Goal: Task Accomplishment & Management: Use online tool/utility

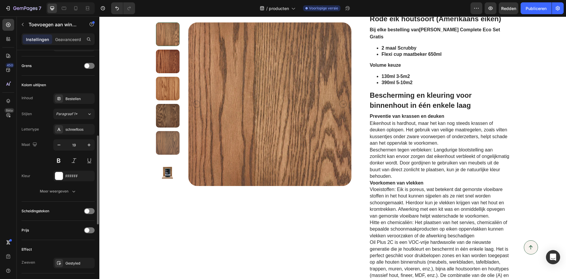
scroll to position [324, 0]
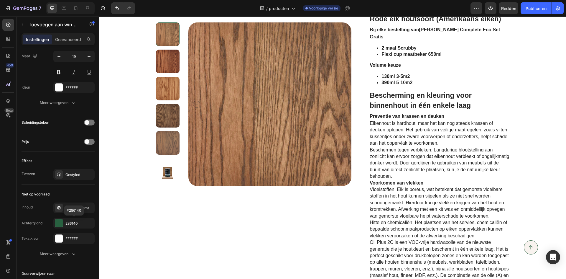
click at [59, 223] on div at bounding box center [59, 223] width 8 height 8
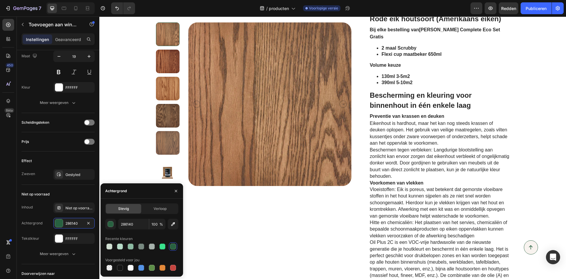
click at [118, 245] on div at bounding box center [120, 246] width 6 height 6
type input "B6DBC8"
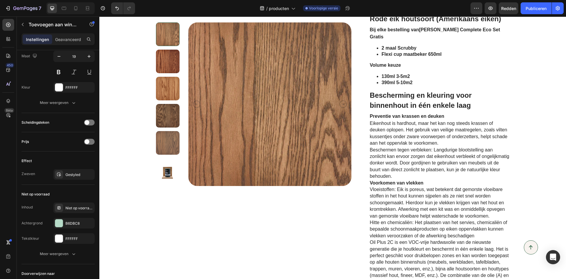
click at [55, 138] on div "Prijs" at bounding box center [58, 141] width 73 height 9
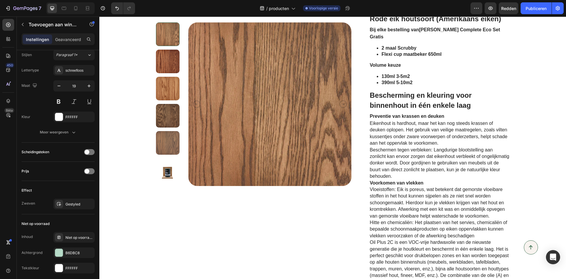
click at [86, 153] on span at bounding box center [87, 151] width 5 height 5
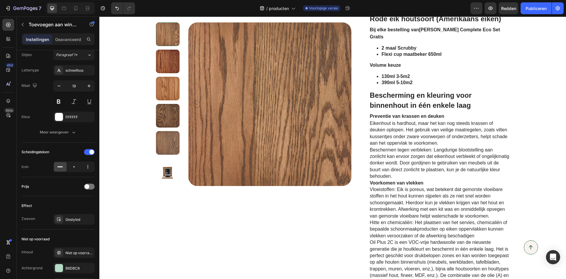
drag, startPoint x: 89, startPoint y: 152, endPoint x: 85, endPoint y: 151, distance: 3.8
click at [85, 151] on div at bounding box center [89, 151] width 11 height 5
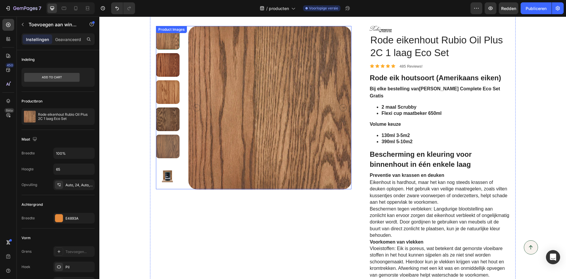
scroll to position [0, 0]
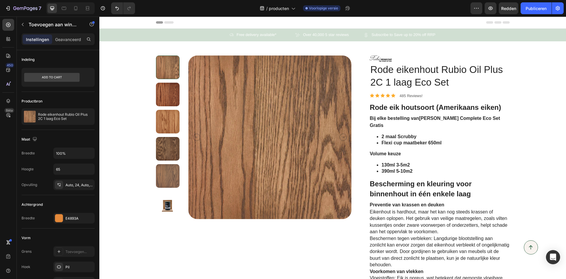
click at [0, 0] on icon at bounding box center [0, 0] width 0 height 0
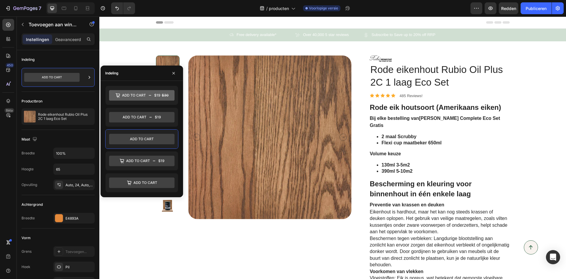
click at [141, 161] on icon at bounding box center [141, 160] width 65 height 11
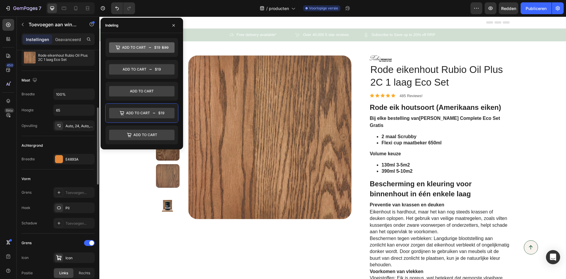
scroll to position [88, 0]
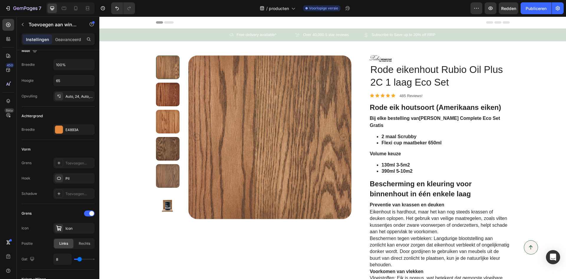
click at [75, 179] on div "Pil" at bounding box center [79, 178] width 28 height 5
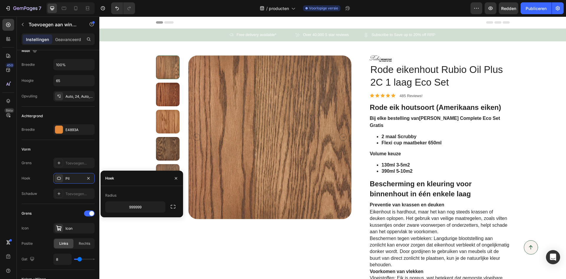
click at [42, 195] on div "Schaduw Toevoegen..." at bounding box center [58, 193] width 73 height 11
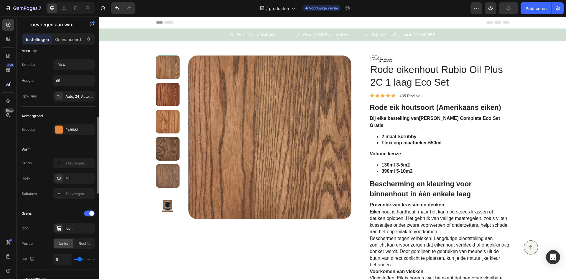
scroll to position [147, 0]
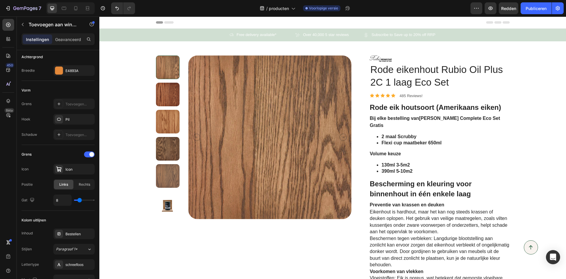
click at [79, 185] on font "Rechts" at bounding box center [84, 184] width 11 height 4
click at [62, 185] on font "Links" at bounding box center [63, 184] width 9 height 4
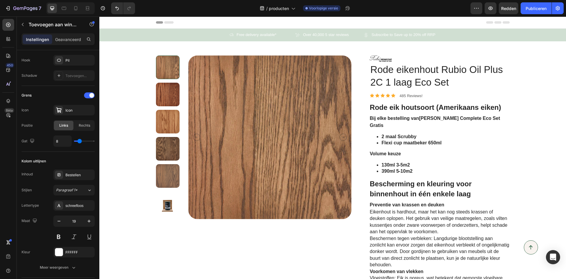
click at [75, 189] on font "Paragraaf 1*" at bounding box center [67, 189] width 22 height 4
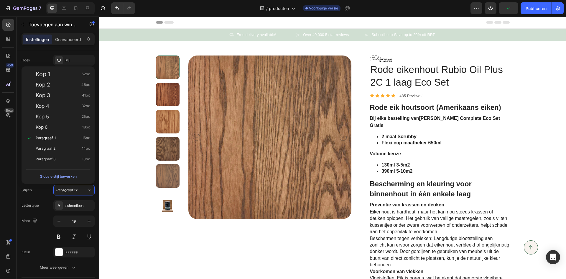
click at [75, 189] on font "Paragraaf 1*" at bounding box center [67, 189] width 22 height 4
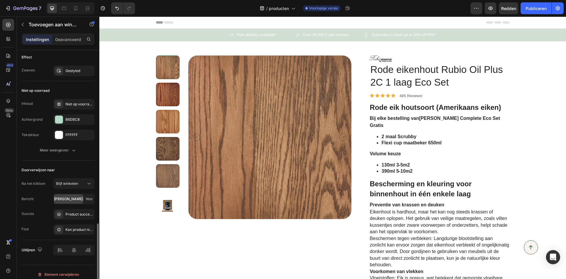
scroll to position [535, 0]
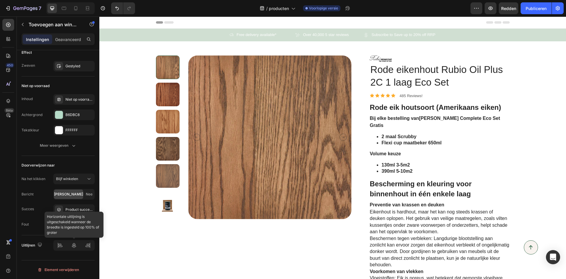
click at [62, 248] on div at bounding box center [73, 245] width 41 height 11
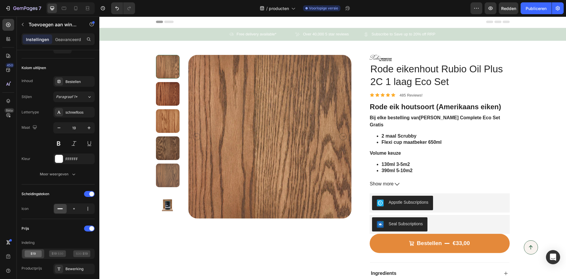
scroll to position [0, 0]
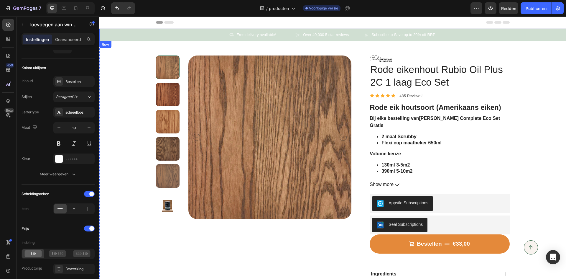
click at [151, 35] on div "Icon Free delivery available* Text Block Row Icon Over 40,000 5 star reviews Te…" at bounding box center [332, 35] width 467 height 13
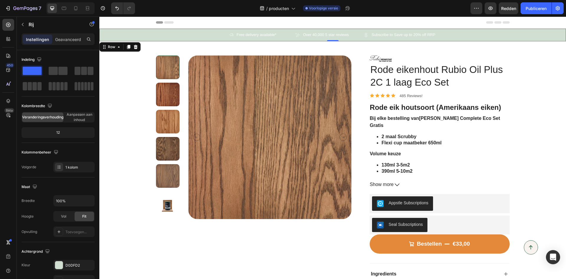
click at [207, 37] on div "Icon Free delivery available* Text Block Row Icon Over 40,000 5 star reviews Te…" at bounding box center [332, 35] width 467 height 13
click at [232, 90] on img at bounding box center [269, 136] width 163 height 163
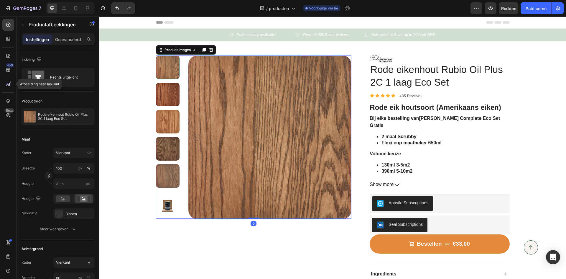
click at [5, 85] on icon at bounding box center [8, 84] width 6 height 6
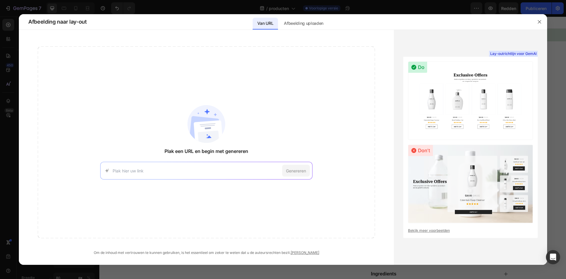
click at [311, 24] on font "Afbeelding uploaden" at bounding box center [303, 23] width 39 height 5
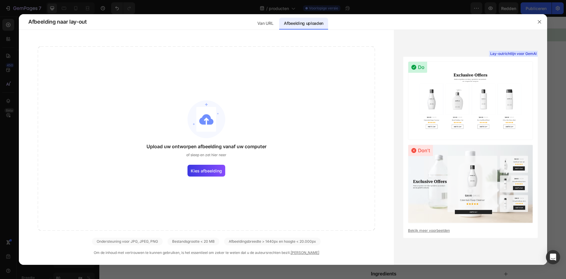
click at [214, 168] on span "Kies afbeelding" at bounding box center [206, 170] width 31 height 6
click at [0, 0] on input "Kies afbeelding" at bounding box center [0, 0] width 0 height 0
click at [5, 46] on div at bounding box center [283, 139] width 566 height 279
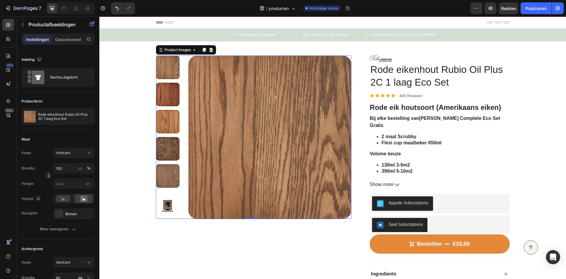
click at [60, 77] on font "Rechts uitgelicht" at bounding box center [64, 77] width 28 height 4
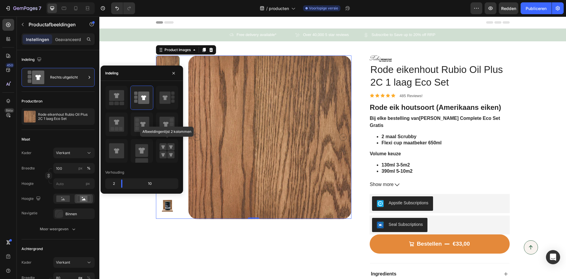
click at [161, 154] on rect at bounding box center [162, 154] width 7 height 7
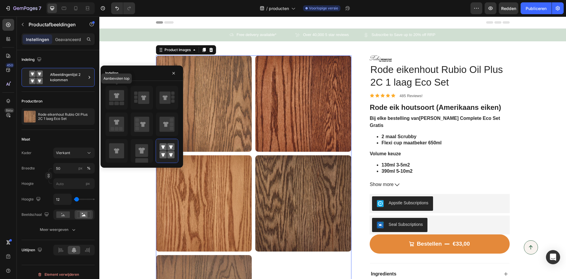
click at [116, 100] on icon at bounding box center [116, 95] width 15 height 11
type input "100"
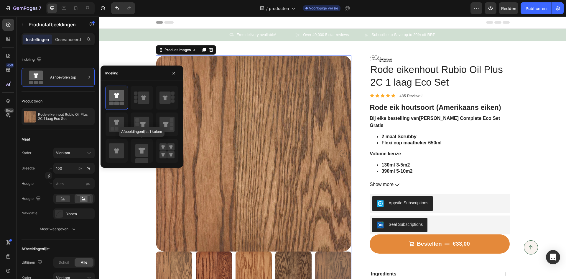
click at [142, 148] on icon at bounding box center [142, 150] width 6 height 6
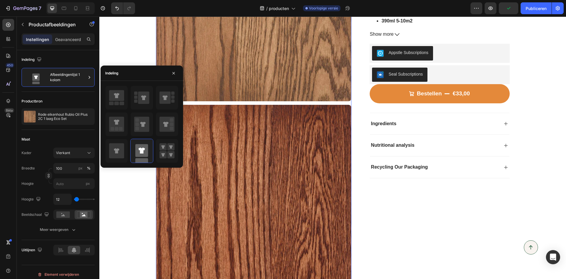
scroll to position [147, 0]
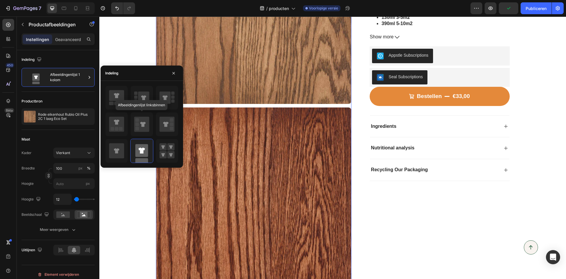
click at [141, 126] on icon at bounding box center [142, 123] width 5 height 5
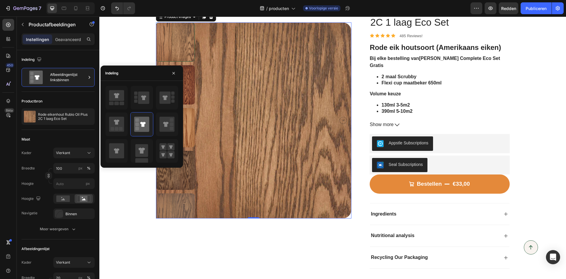
scroll to position [59, 0]
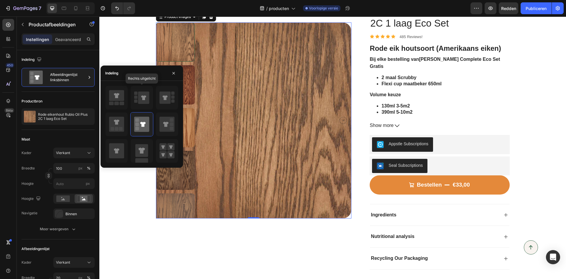
click at [139, 101] on icon at bounding box center [143, 97] width 11 height 12
type input "80"
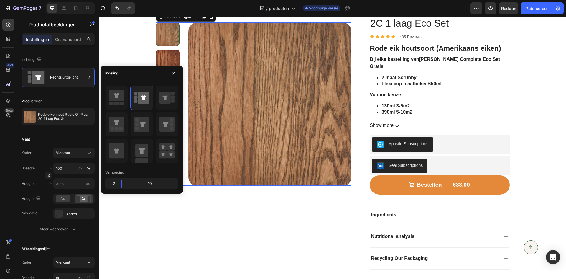
click at [67, 154] on font "Vierkant" at bounding box center [63, 152] width 14 height 4
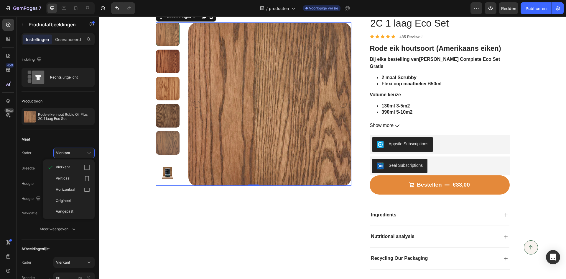
click at [40, 136] on div "Maat" at bounding box center [58, 138] width 73 height 9
click at [68, 155] on span "Vierkant" at bounding box center [63, 152] width 14 height 5
click at [47, 140] on div "Maat" at bounding box center [58, 138] width 73 height 9
click at [62, 199] on icon at bounding box center [63, 199] width 4 height 2
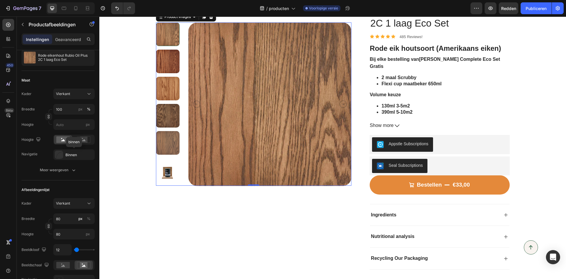
click at [72, 157] on font "Binnen" at bounding box center [70, 154] width 11 height 4
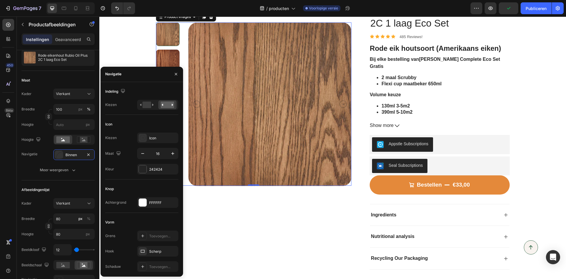
click at [24, 175] on button "Meer weergeven" at bounding box center [58, 169] width 73 height 11
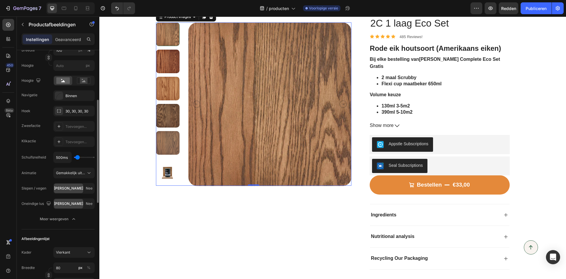
scroll to position [147, 0]
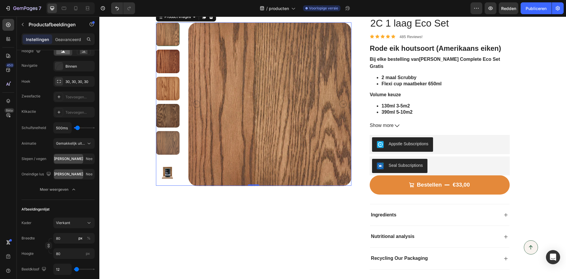
type input "1450ms"
type input "1450"
type input "1800ms"
type input "1800"
type input "2350ms"
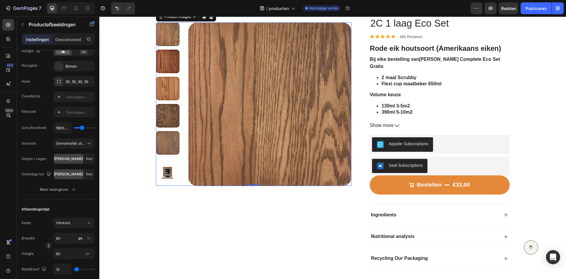
type input "2350"
type input "1450ms"
type input "1450"
type input "1300ms"
type input "1300"
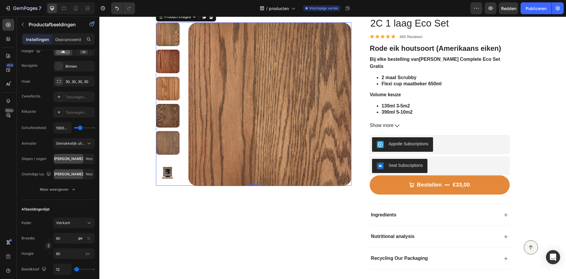
type input "1100ms"
type input "1100"
type input "1000ms"
type input "1000"
click at [79, 128] on input "range" at bounding box center [84, 127] width 21 height 1
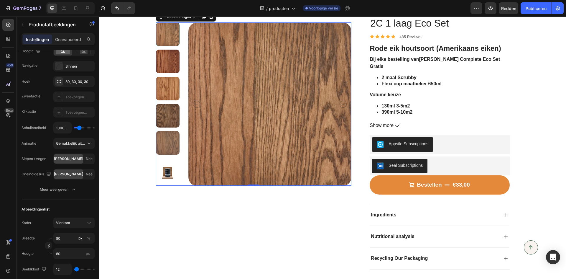
click at [81, 133] on div "1000ms" at bounding box center [73, 127] width 41 height 11
click at [82, 144] on font "Gemakkelijk uitstappen" at bounding box center [75, 143] width 39 height 4
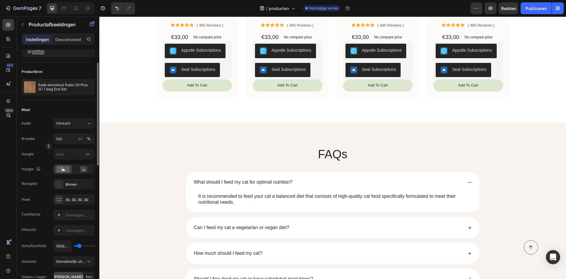
scroll to position [0, 0]
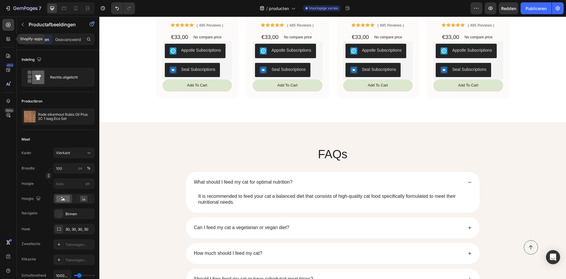
click at [5, 40] on icon at bounding box center [8, 39] width 6 height 6
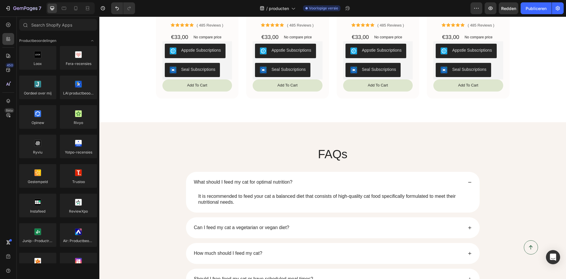
click at [83, 180] on div at bounding box center [78, 176] width 37 height 24
click at [79, 179] on div at bounding box center [78, 176] width 37 height 24
click at [74, 179] on div at bounding box center [78, 176] width 37 height 24
click at [74, 178] on div at bounding box center [78, 176] width 37 height 24
click at [9, 71] on icon at bounding box center [8, 70] width 4 height 4
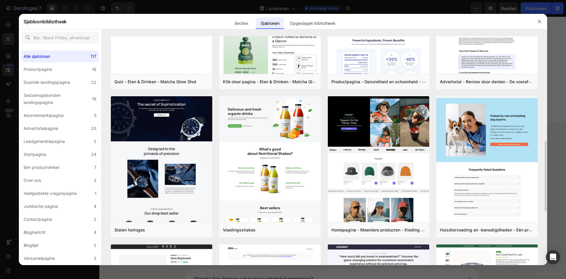
scroll to position [177, 0]
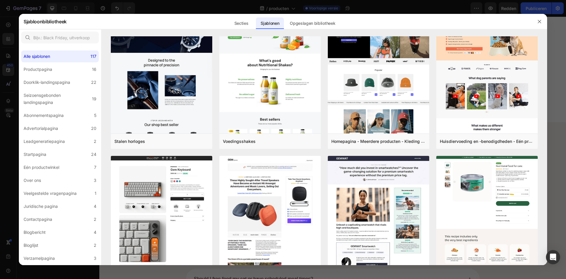
click at [9, 72] on div at bounding box center [283, 139] width 566 height 279
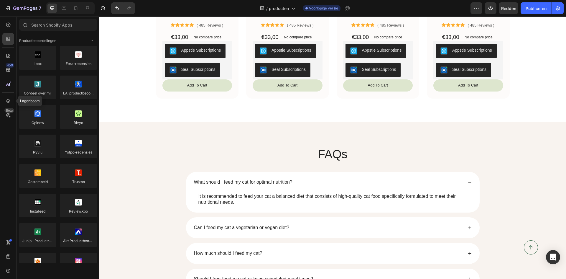
click at [8, 100] on icon at bounding box center [8, 101] width 6 height 6
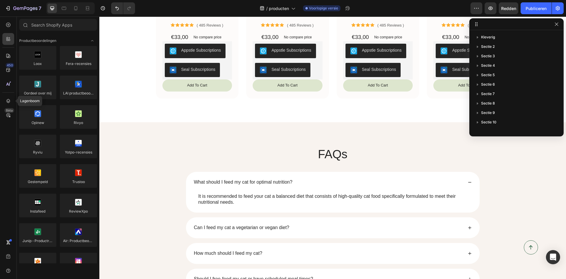
click at [8, 100] on icon at bounding box center [8, 101] width 6 height 6
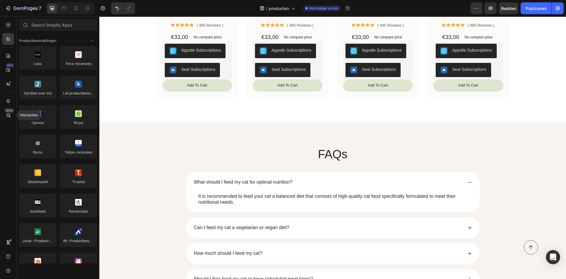
click at [11, 113] on icon at bounding box center [8, 115] width 6 height 6
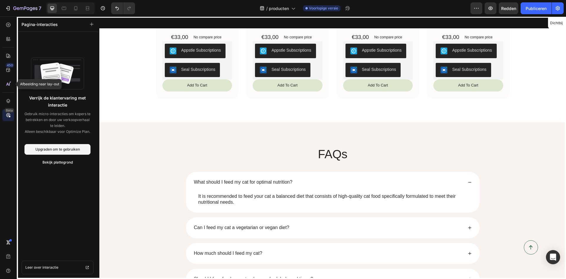
click at [5, 84] on icon at bounding box center [8, 84] width 6 height 6
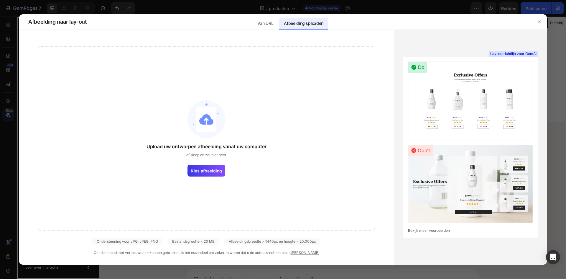
click at [8, 68] on div at bounding box center [283, 139] width 566 height 279
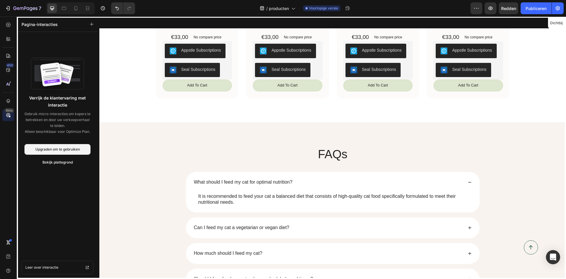
click at [195, 6] on div "/ producten Voorlopige versie" at bounding box center [305, 8] width 331 height 12
click at [4, 24] on div at bounding box center [8, 25] width 12 height 12
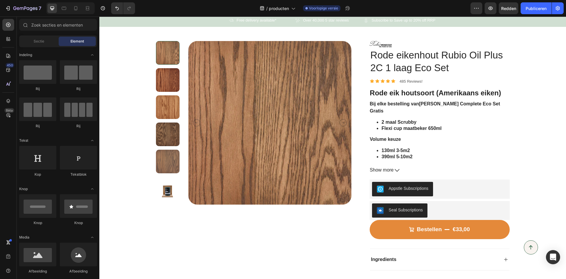
scroll to position [0, 0]
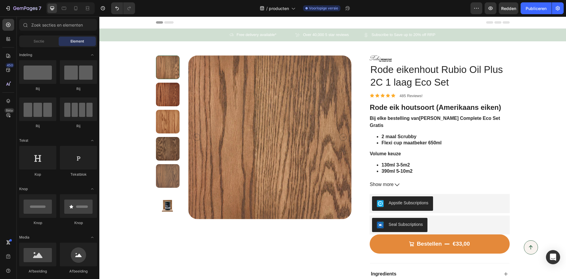
drag, startPoint x: 566, startPoint y: 188, endPoint x: 656, endPoint y: 21, distance: 189.5
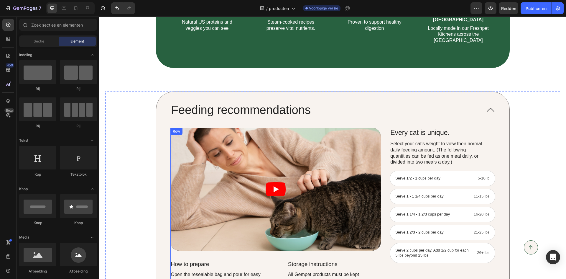
scroll to position [590, 0]
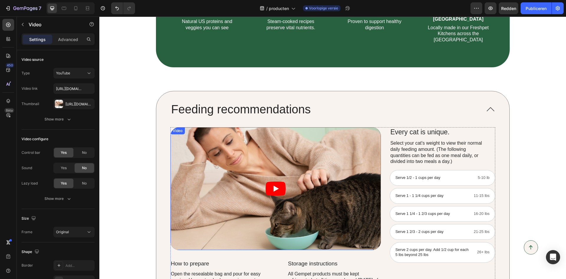
click at [265, 161] on article at bounding box center [275, 188] width 211 height 123
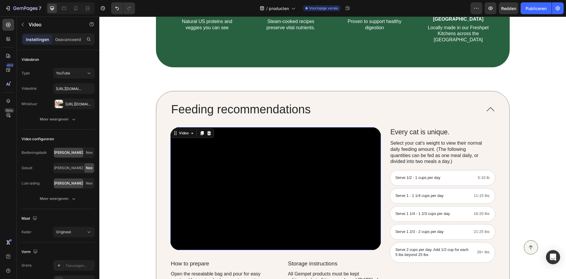
click at [183, 130] on div "Video" at bounding box center [184, 132] width 12 height 5
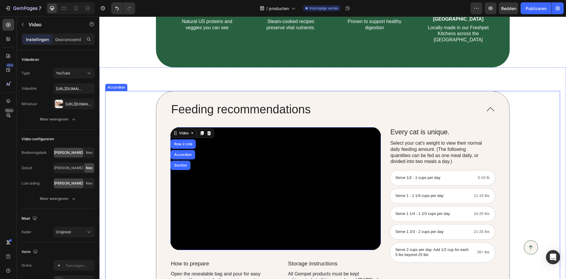
click at [532, 91] on div "Feeding recommendations Video Row 2 cols Accordion Section 32 How to prepare Te…" at bounding box center [333, 201] width 454 height 221
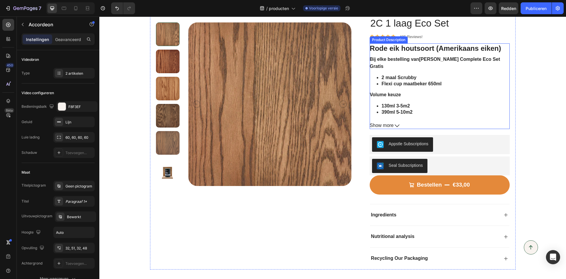
scroll to position [147, 0]
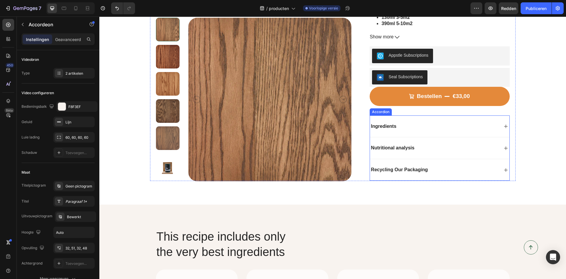
click at [405, 131] on div "Ingredients" at bounding box center [439, 127] width 139 height 22
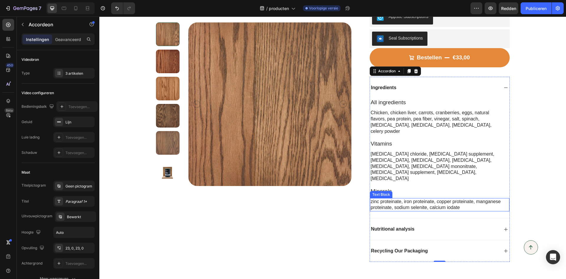
scroll to position [206, 0]
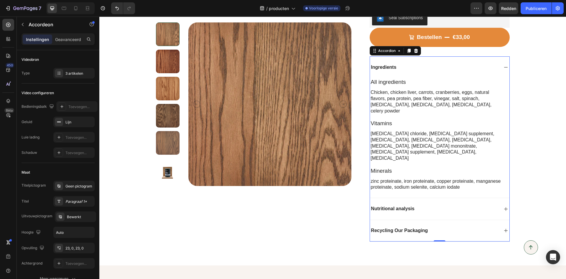
click at [412, 198] on div "Nutritional analysis" at bounding box center [439, 209] width 139 height 22
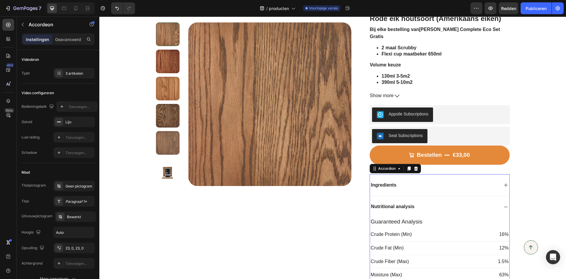
scroll to position [88, 0]
click at [546, 172] on div "Icon Free delivery available* Text Block Row Icon Over 40,000 5 star reviews Te…" at bounding box center [332, 192] width 467 height 504
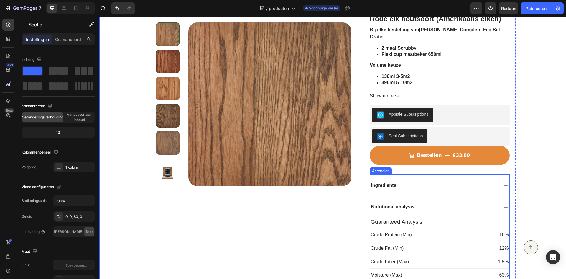
click at [456, 191] on div "Ingredients" at bounding box center [439, 186] width 139 height 22
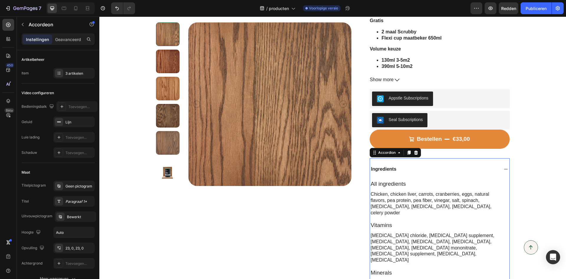
scroll to position [118, 0]
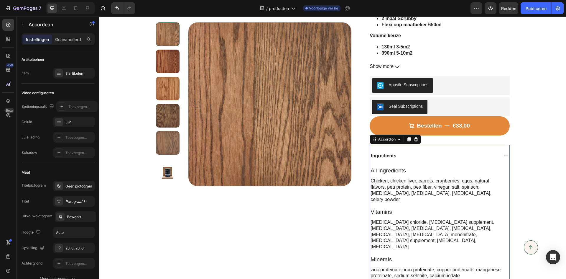
click at [395, 155] on div "Ingredients" at bounding box center [383, 156] width 27 height 8
click at [392, 175] on div "All ingredients Text Block Chicken, chicken liver, carrots, cranberries, eggs, …" at bounding box center [439, 222] width 139 height 113
click at [493, 180] on p "Chicken, chicken liver, carrots, cranberries, eggs, natural flavors, pea protei…" at bounding box center [436, 190] width 131 height 24
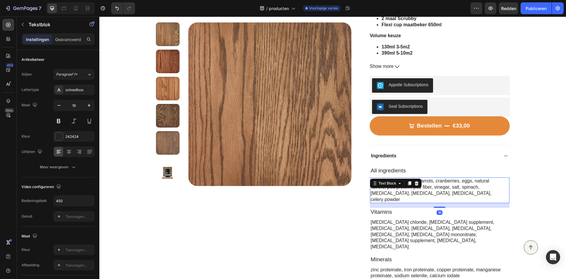
click at [489, 183] on p "Chicken, chicken liver, carrots, cranberries, eggs, natural flavors, pea protei…" at bounding box center [436, 190] width 131 height 24
drag, startPoint x: 501, startPoint y: 196, endPoint x: 451, endPoint y: 195, distance: 50.4
click at [451, 195] on div "Chicken, chicken liver, carrots, cranberries, eggs, natural flavors, pea protei…" at bounding box center [439, 190] width 139 height 26
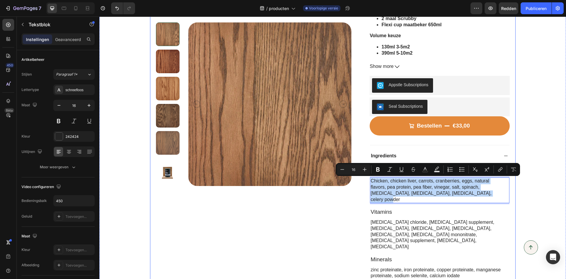
drag, startPoint x: 489, startPoint y: 191, endPoint x: 365, endPoint y: 180, distance: 124.6
click at [365, 180] on div "Product Images Image Rode eikenhout Rubio Oil Plus 2C 1 laag Eco Set Product Ti…" at bounding box center [333, 126] width 366 height 406
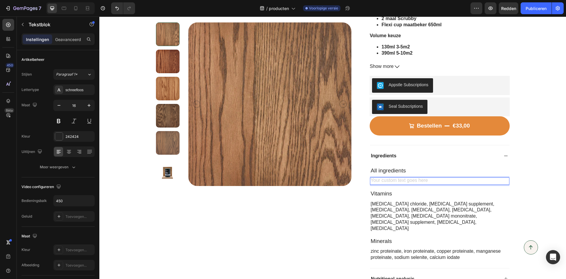
click at [372, 179] on div "Rich Text Editor. Editing area: main" at bounding box center [436, 180] width 133 height 7
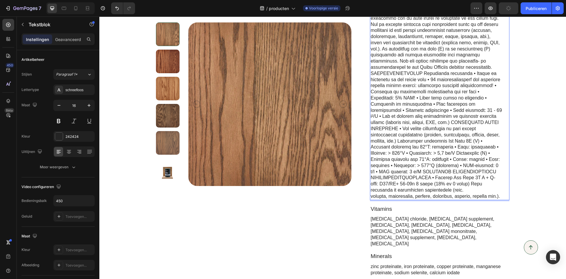
scroll to position [254, 0]
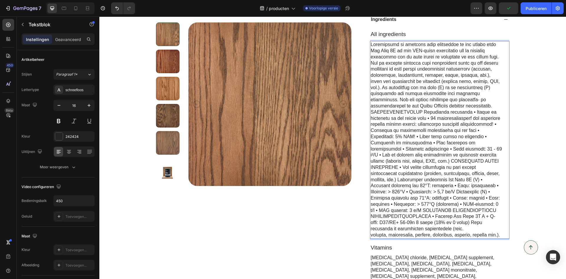
click at [496, 138] on p "Rich Text Editor. Editing area: main" at bounding box center [436, 140] width 131 height 196
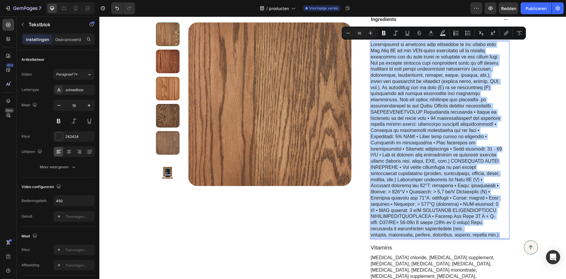
drag, startPoint x: 395, startPoint y: 242, endPoint x: 370, endPoint y: 42, distance: 201.8
click at [371, 42] on p "Rich Text Editor. Editing area: main" at bounding box center [436, 140] width 131 height 196
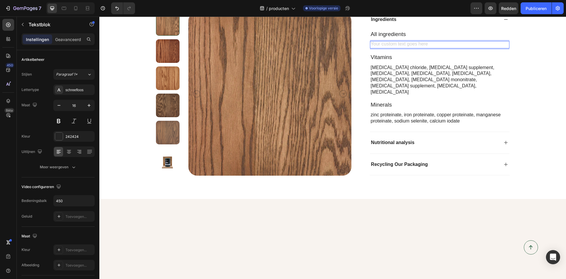
click at [380, 42] on div "Rich Text Editor. Editing area: main" at bounding box center [436, 44] width 133 height 7
click at [384, 139] on p "Nutritional analysis" at bounding box center [393, 142] width 44 height 6
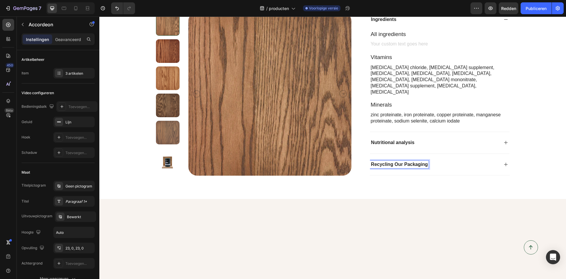
click at [504, 162] on icon at bounding box center [506, 164] width 4 height 4
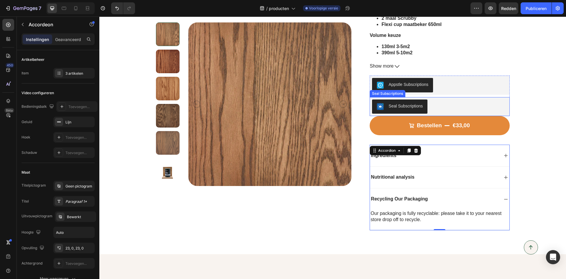
scroll to position [77, 0]
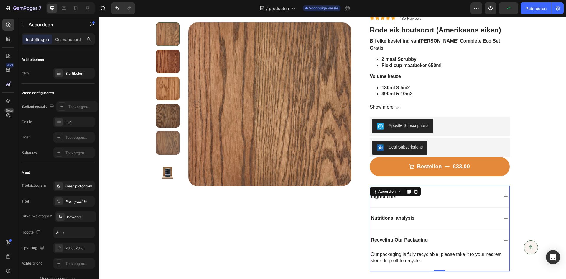
click at [388, 215] on div "Nutritional analysis" at bounding box center [392, 218] width 45 height 8
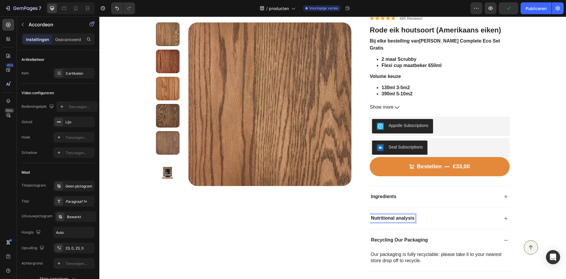
click at [412, 197] on div "Ingredients" at bounding box center [433, 196] width 127 height 8
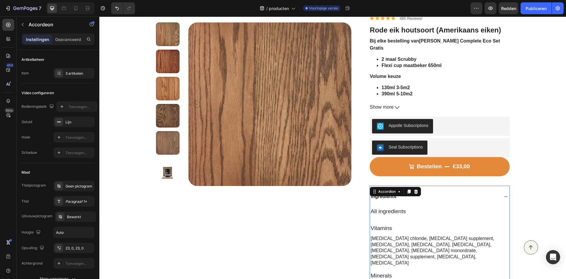
click at [373, 194] on div "Accordion" at bounding box center [387, 191] width 32 height 7
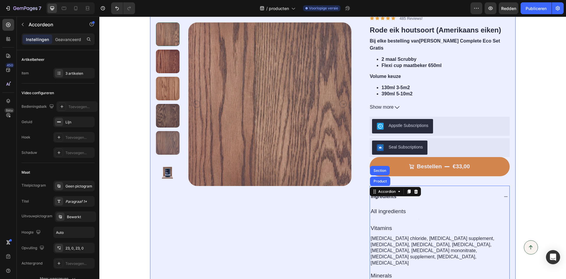
click at [375, 182] on div "Product" at bounding box center [380, 181] width 16 height 4
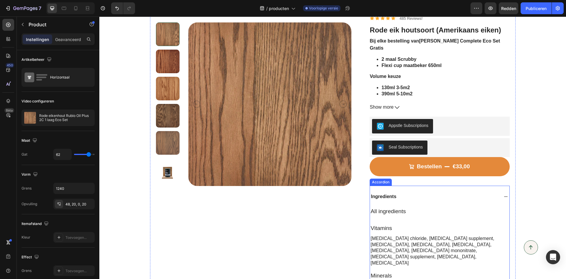
click at [387, 197] on p "Ingredients" at bounding box center [383, 196] width 25 height 6
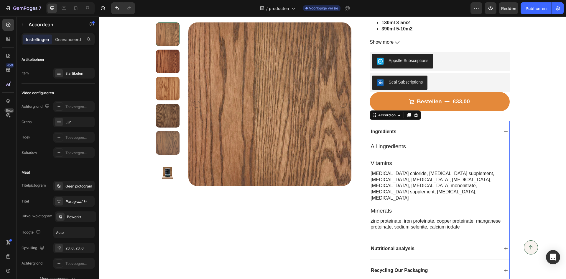
scroll to position [166, 0]
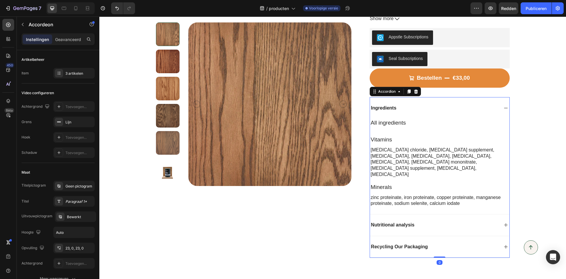
click at [417, 221] on div "Nutritional analysis" at bounding box center [433, 225] width 127 height 8
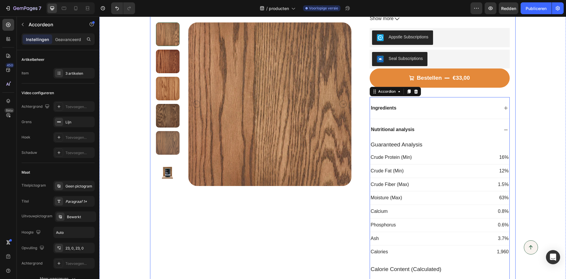
click at [364, 124] on div "Product Images Image Rode eikenhout Rubio Oil Plus 2C 1 laag Eco Set Product Ti…" at bounding box center [333, 121] width 366 height 491
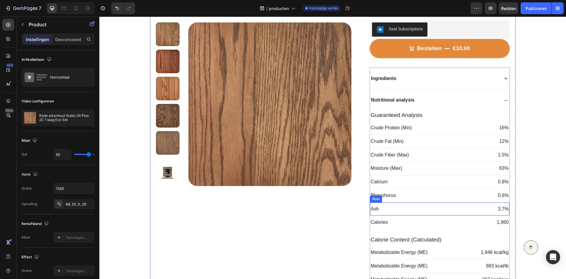
scroll to position [107, 0]
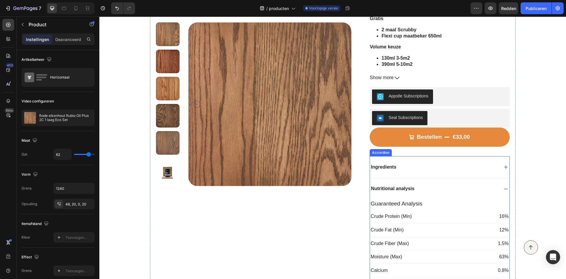
click at [423, 164] on div "Ingredients" at bounding box center [433, 167] width 127 height 8
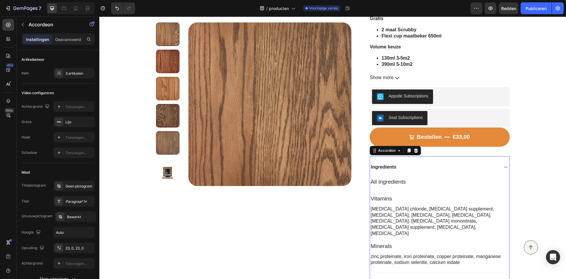
click at [403, 170] on div "Ingredients" at bounding box center [433, 167] width 127 height 8
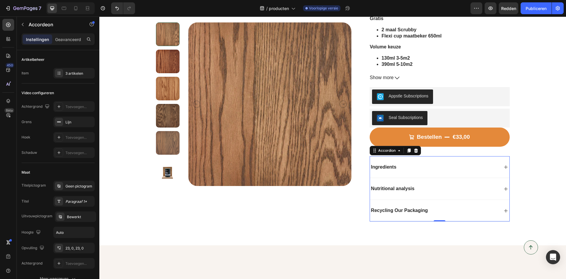
click at [403, 170] on div "Ingredients" at bounding box center [433, 167] width 127 height 8
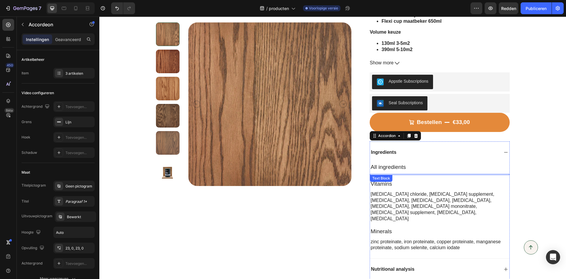
scroll to position [136, 0]
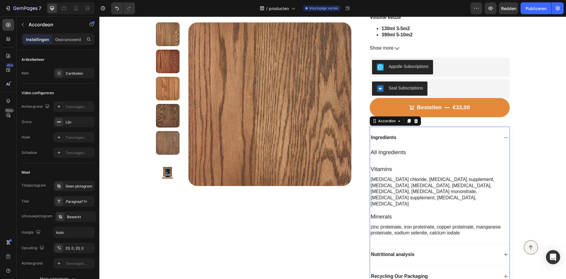
click at [414, 121] on icon at bounding box center [416, 120] width 5 height 5
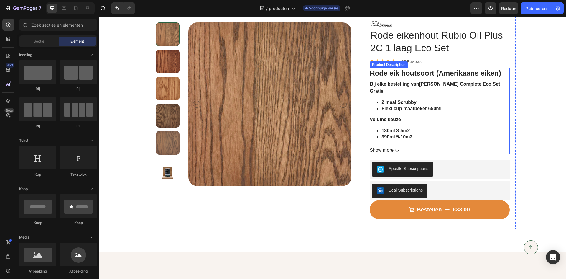
scroll to position [48, 0]
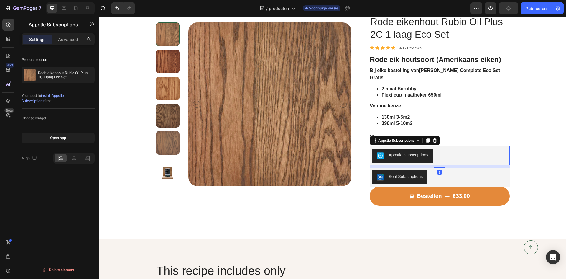
click at [398, 156] on div "Appstle Subscriptions" at bounding box center [409, 155] width 40 height 6
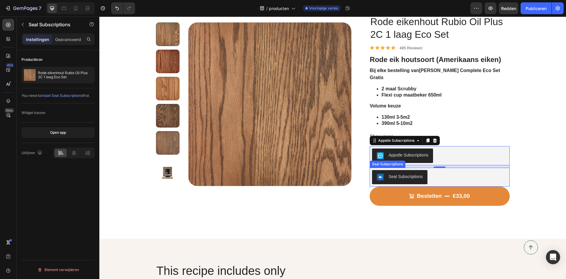
click at [406, 180] on div "Seal Subscriptions" at bounding box center [400, 176] width 46 height 7
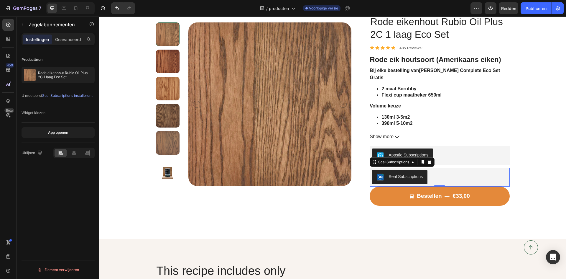
click at [68, 96] on font "Seal Subscriptions installeren ." at bounding box center [67, 95] width 51 height 4
click at [406, 155] on div "Appstle Subscriptions" at bounding box center [409, 155] width 40 height 6
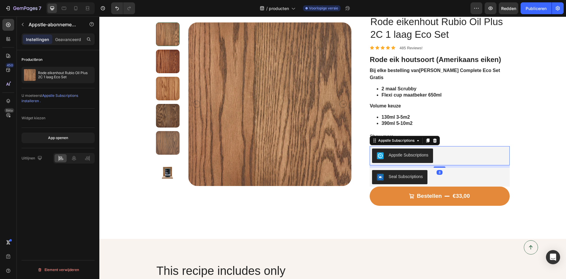
click at [387, 140] on div "Appstle Subscriptions" at bounding box center [396, 140] width 39 height 5
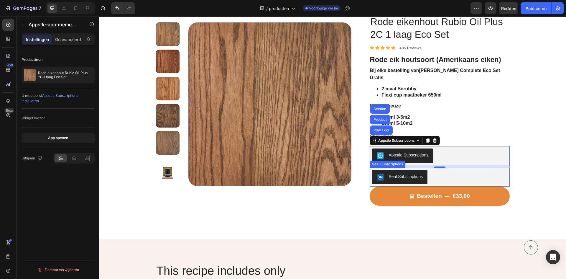
click at [406, 179] on div "Seal Subscriptions" at bounding box center [406, 176] width 34 height 6
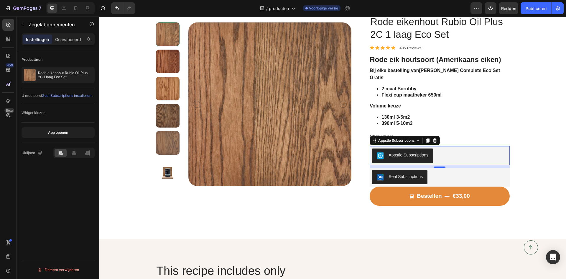
click at [401, 153] on div "Appstle Subscriptions" at bounding box center [409, 155] width 40 height 6
click at [414, 156] on div "Appstle Subscriptions" at bounding box center [409, 155] width 40 height 6
click at [407, 156] on div "Appstle Subscriptions" at bounding box center [409, 155] width 40 height 6
click at [407, 141] on div "Appstle Subscriptions" at bounding box center [396, 140] width 39 height 5
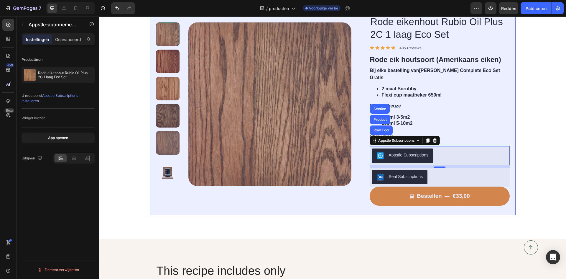
click at [384, 120] on div "Product" at bounding box center [380, 120] width 16 height 4
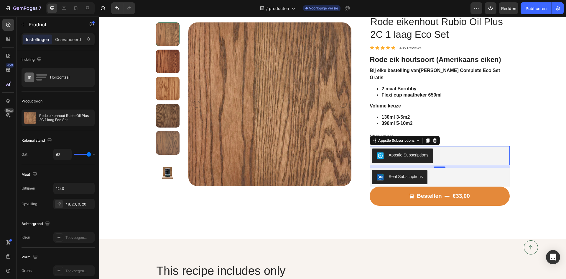
click at [411, 153] on div "Appstle Subscriptions" at bounding box center [409, 155] width 40 height 6
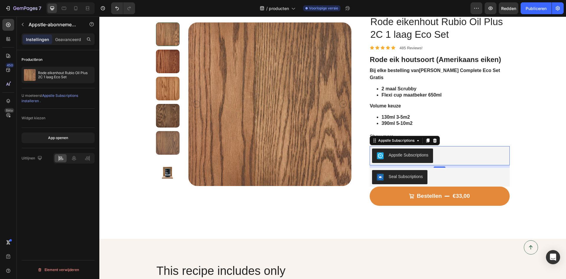
click at [56, 138] on font "App openen" at bounding box center [58, 137] width 20 height 4
click at [544, 125] on div "Icon Free delivery available* Text Block Row Icon Over 40,000 5 star reviews Te…" at bounding box center [332, 98] width 467 height 234
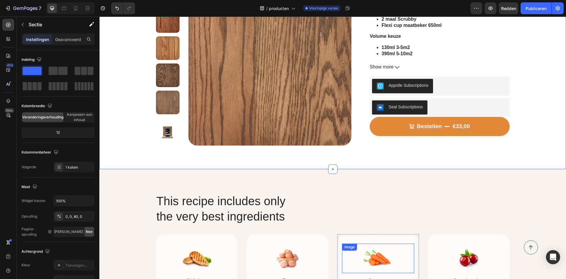
scroll to position [107, 0]
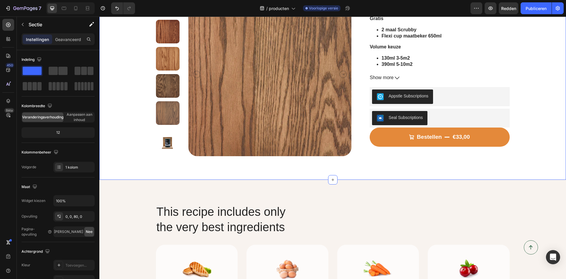
click at [376, 162] on div "Icon Free delivery available* Text Block Row Icon Over 40,000 5 star reviews Te…" at bounding box center [332, 51] width 467 height 258
click at [390, 164] on div "Icon Free delivery available* Text Block Row Icon Over 40,000 5 star reviews Te…" at bounding box center [332, 51] width 467 height 258
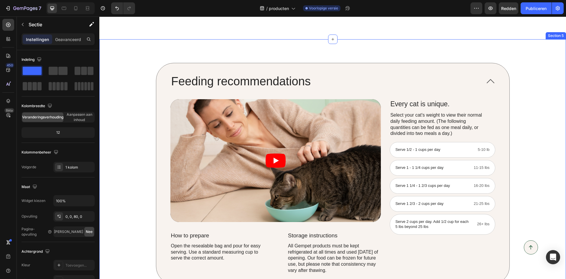
scroll to position [578, 0]
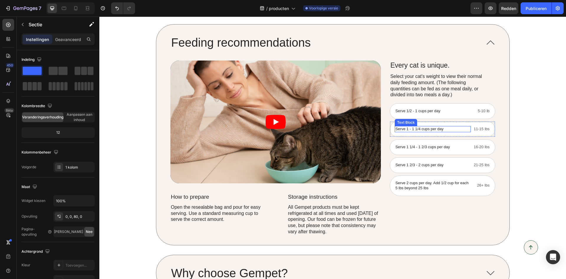
click at [417, 104] on div "Serve 1/2 - 1 cups per day Text Block 5-10 lb Text Block Row" at bounding box center [442, 111] width 105 height 16
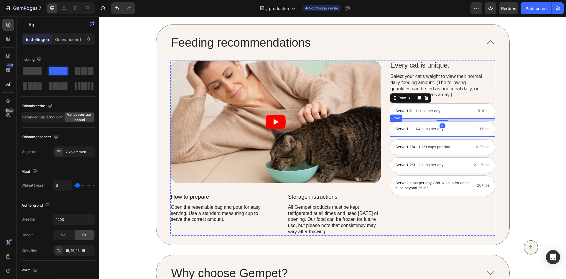
click at [420, 126] on div "Serve 1 - 1 1/4 cups per day Text Block 11-15 lbs Text Block Row" at bounding box center [442, 129] width 105 height 16
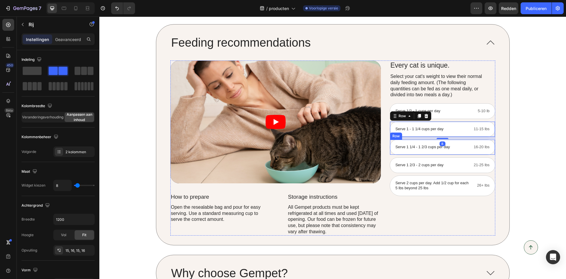
click at [417, 152] on div "Serve 1 1/4 - 1 2/3 cups per day Text Block 16-20 lbs Text Block Row" at bounding box center [442, 147] width 105 height 16
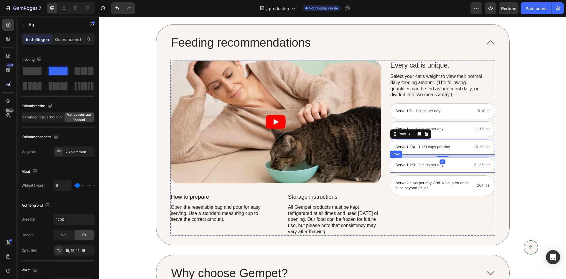
click at [415, 169] on div "Serve 1 2/3 - 2 cups per day Text Block 21-25 lbs Text Block Row" at bounding box center [442, 165] width 105 height 16
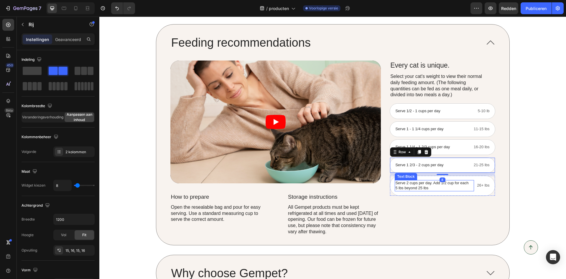
click at [418, 184] on p "Serve 2 cups per day. Add 1/2 cup for each 5 lbs beyond 25 lbs" at bounding box center [432, 185] width 74 height 10
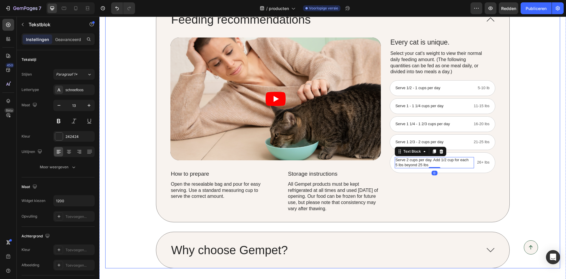
scroll to position [696, 0]
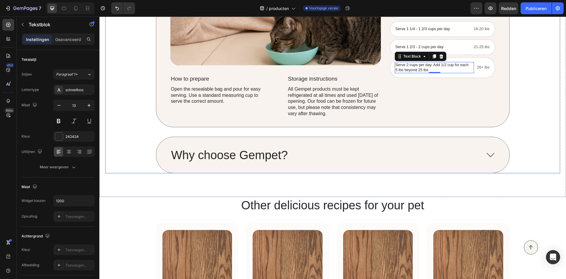
click at [487, 154] on icon at bounding box center [491, 155] width 8 height 4
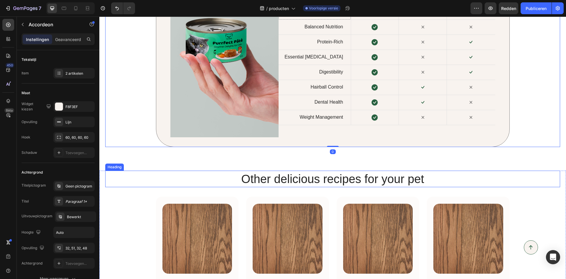
scroll to position [634, 0]
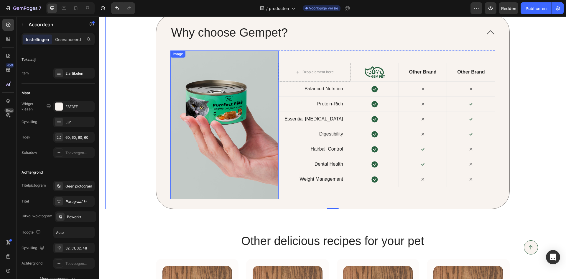
click at [219, 71] on img at bounding box center [224, 124] width 108 height 149
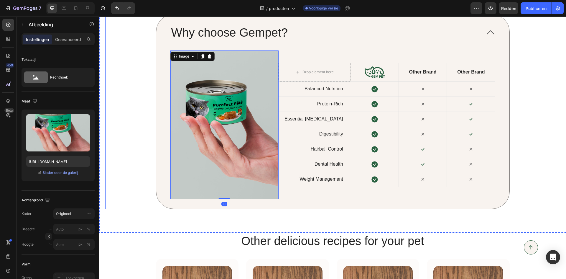
click at [347, 43] on div "Why choose Gempet?" at bounding box center [332, 32] width 353 height 36
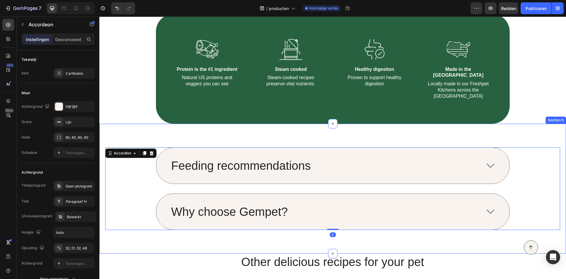
scroll to position [457, 0]
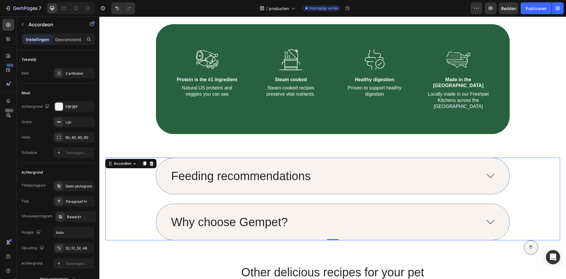
click at [494, 166] on div "Feeding recommendations" at bounding box center [332, 176] width 353 height 36
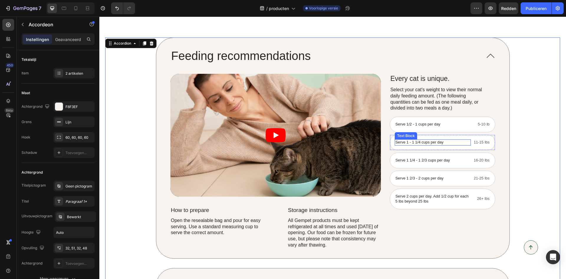
scroll to position [575, 0]
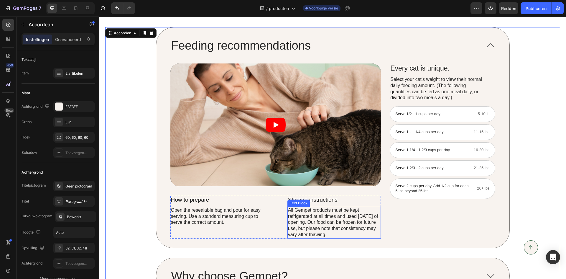
click at [310, 211] on p "All Gempet products must be kept refrigerated at all times and used [DATE] of o…" at bounding box center [334, 222] width 92 height 31
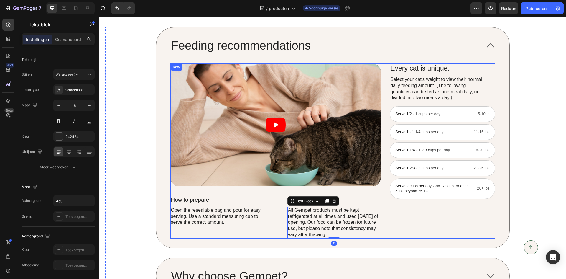
click at [441, 223] on div "Every cat is unique. Text Block Select your cat's weight to view their normal d…" at bounding box center [442, 150] width 105 height 175
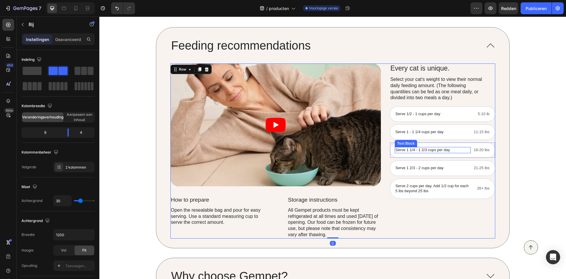
click at [440, 152] on p "Serve 1 1/4 - 1 2/3 cups per day" at bounding box center [432, 149] width 75 height 5
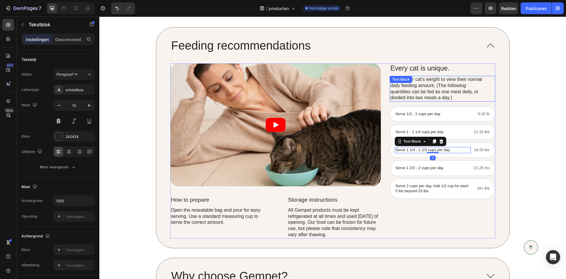
click at [434, 87] on p "Select your cat's weight to view their normal daily feeding amount. (The follow…" at bounding box center [438, 88] width 97 height 24
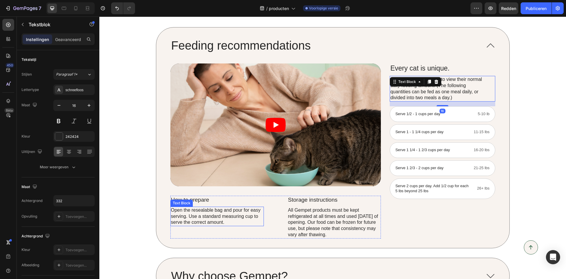
click at [213, 207] on p "Open the resealable bag and pour for easy serving. Use a standard measuring cup…" at bounding box center [217, 216] width 92 height 18
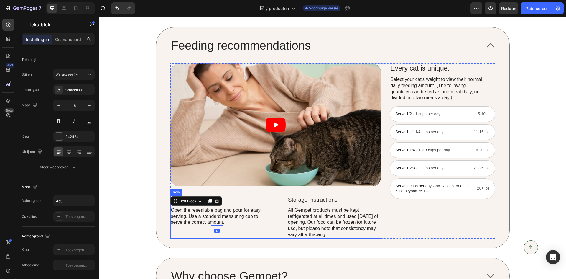
click at [277, 211] on div "How to prepare Text Block Open the resealable bag and pour for easy serving. Us…" at bounding box center [275, 216] width 211 height 43
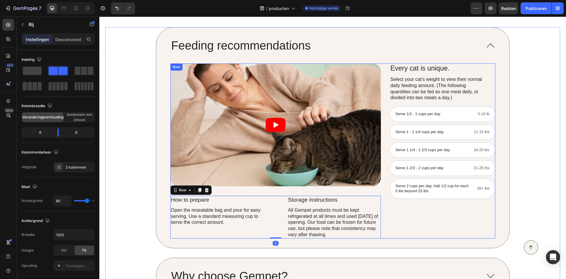
click at [414, 209] on div "Every cat is unique. Text Block Select your cat's weight to view their normal d…" at bounding box center [442, 150] width 105 height 175
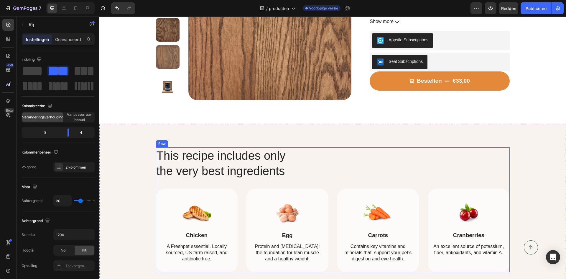
scroll to position [74, 0]
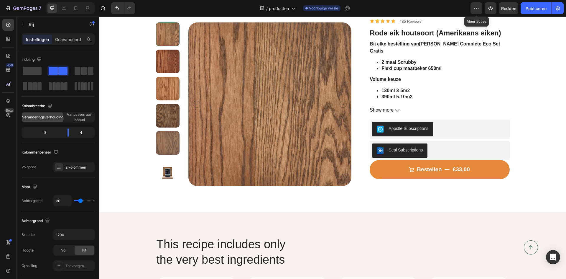
click at [480, 8] on button "button" at bounding box center [476, 8] width 12 height 12
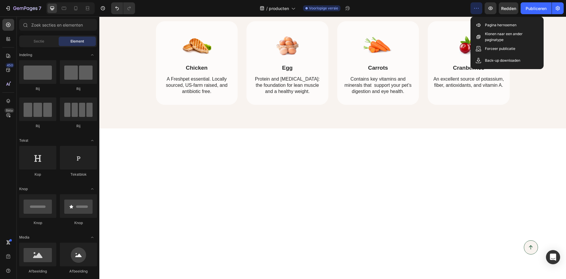
scroll to position [0, 0]
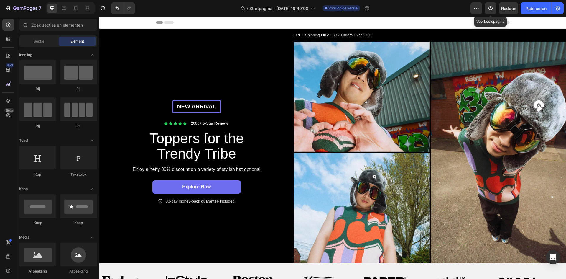
click at [492, 8] on icon "button" at bounding box center [490, 8] width 4 height 4
click at [343, 93] on img at bounding box center [430, 152] width 272 height 221
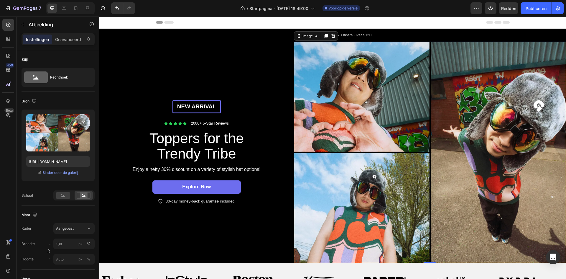
click at [55, 140] on input "file" at bounding box center [58, 142] width 52 height 10
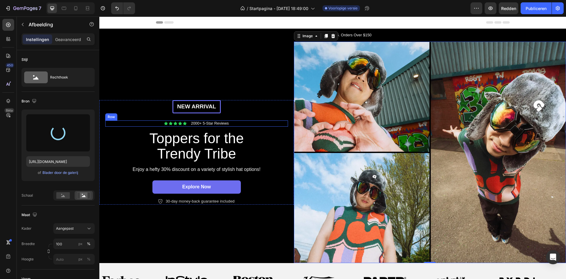
type input "https://cdn.shopify.com/s/files/1/0962/7641/4793/files/gempages_581648115421938…"
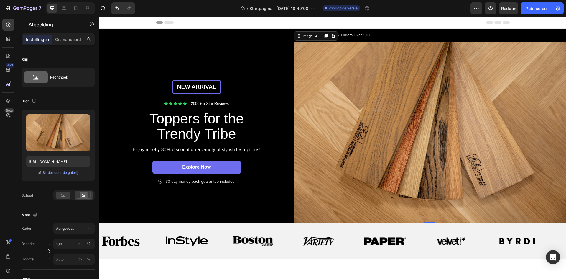
click at [325, 131] on img at bounding box center [430, 133] width 272 height 182
click at [310, 37] on div "Image" at bounding box center [307, 35] width 13 height 5
click at [112, 238] on img at bounding box center [121, 240] width 38 height 9
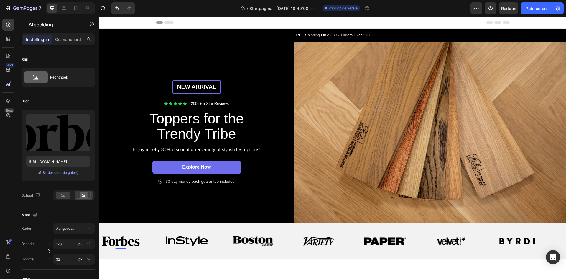
click at [65, 171] on font "Blader door de galerij" at bounding box center [60, 172] width 36 height 4
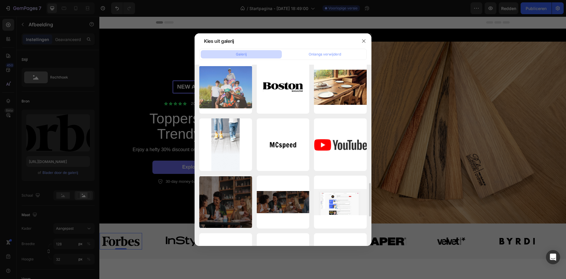
scroll to position [728, 0]
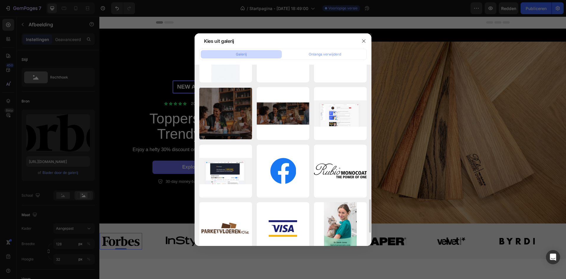
click at [0, 0] on div "LOGO_BLACK_Horizontal...ne.png 333,58 kb" at bounding box center [0, 0] width 0 height 0
type input "https://cdn.shopify.com/s/files/1/0962/7641/4793/files/gempages_581648115421938…"
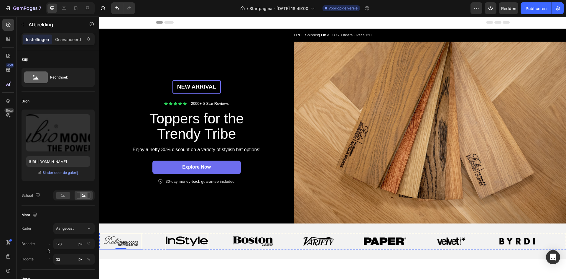
click at [171, 236] on img at bounding box center [187, 240] width 42 height 9
click at [50, 141] on input "file" at bounding box center [58, 142] width 52 height 10
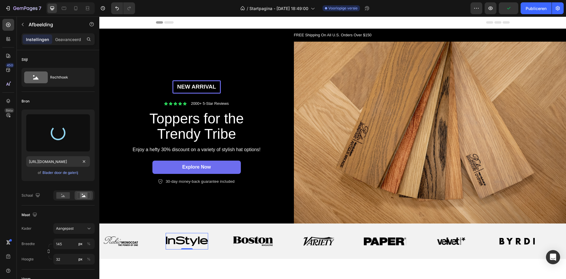
type input "https://cdn.shopify.com/s/files/1/0962/7641/4793/files/gempages_581648115421938…"
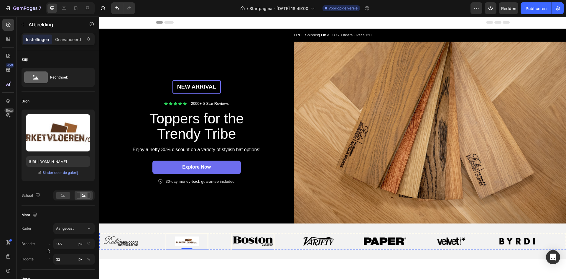
click at [244, 240] on img at bounding box center [253, 240] width 40 height 9
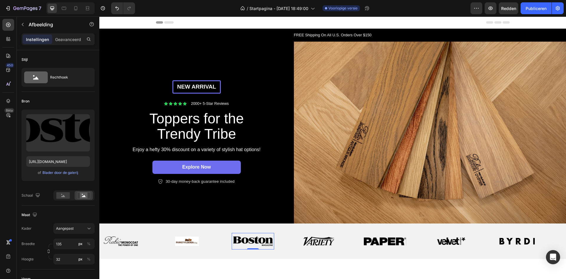
click at [59, 171] on font "Blader door de galerij" at bounding box center [60, 172] width 36 height 4
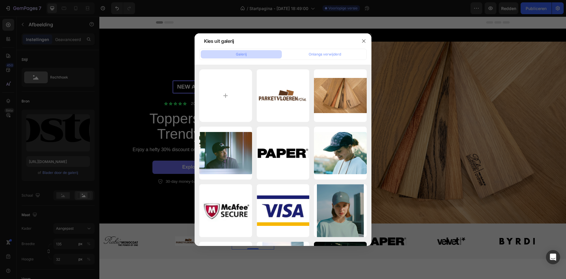
click at [70, 136] on div at bounding box center [283, 139] width 566 height 279
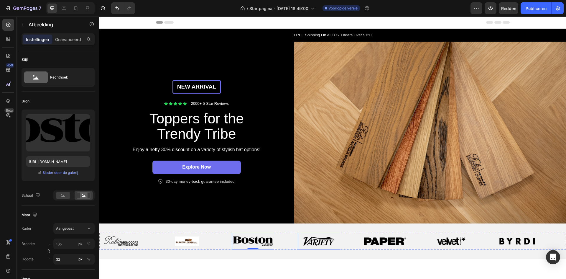
click at [325, 241] on img at bounding box center [319, 240] width 32 height 9
click at [68, 172] on font "Blader door de galerij" at bounding box center [60, 172] width 36 height 4
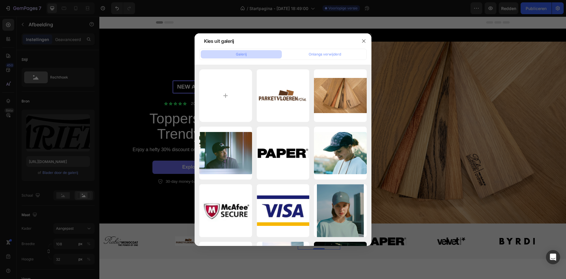
click at [59, 143] on div at bounding box center [283, 139] width 566 height 279
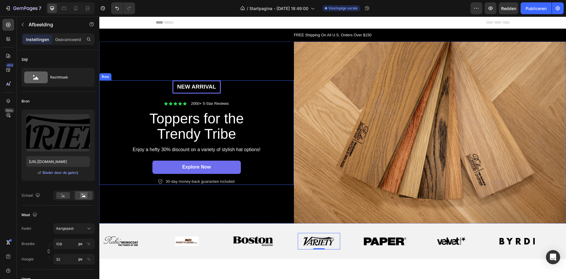
click at [250, 79] on div "New arrival Text Block Row Icon Icon Icon Icon Icon Icon List 2000+ 5-Star Revi…" at bounding box center [196, 133] width 195 height 182
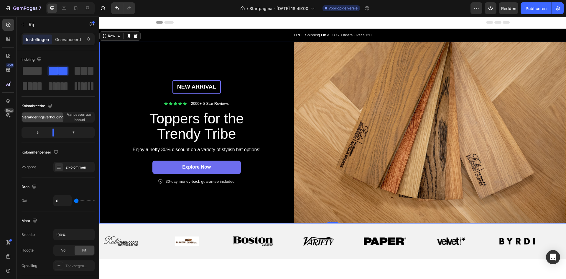
click at [77, 73] on span at bounding box center [78, 71] width 6 height 8
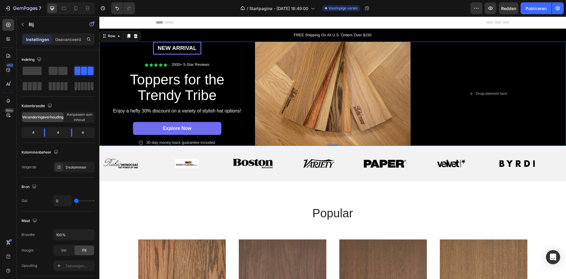
click at [78, 84] on span at bounding box center [79, 86] width 3 height 8
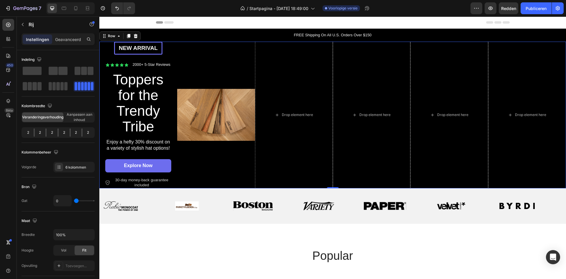
click at [77, 73] on span at bounding box center [78, 71] width 6 height 8
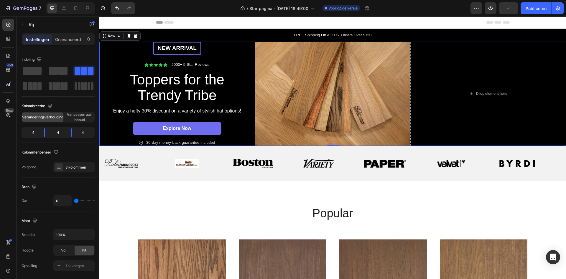
click at [32, 73] on span at bounding box center [32, 71] width 19 height 8
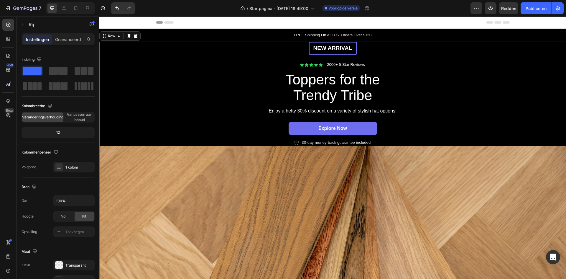
click at [61, 72] on span at bounding box center [62, 71] width 9 height 8
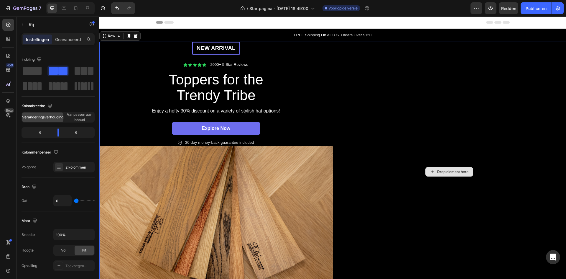
click at [434, 153] on div "Drop element here" at bounding box center [449, 172] width 233 height 260
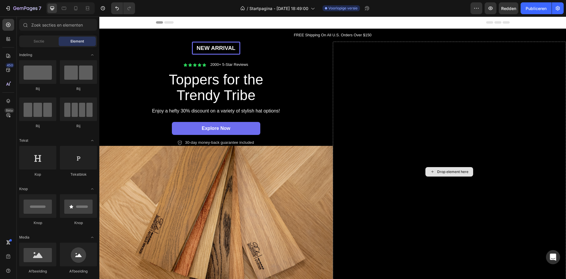
click at [442, 169] on div "Drop element here" at bounding box center [452, 171] width 31 height 5
click at [75, 85] on div "Rij" at bounding box center [78, 75] width 37 height 31
click at [47, 45] on div "Sectie" at bounding box center [38, 41] width 37 height 9
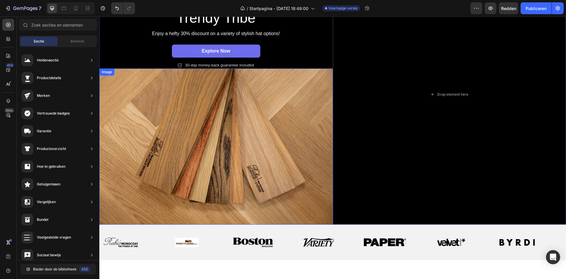
scroll to position [0, 0]
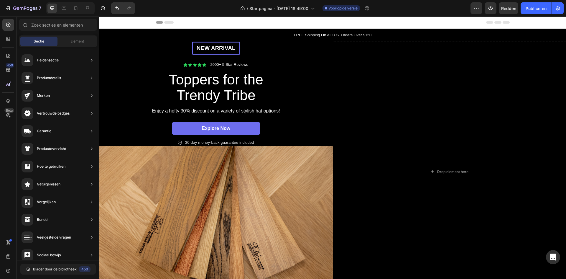
click at [6, 25] on icon at bounding box center [8, 25] width 6 height 6
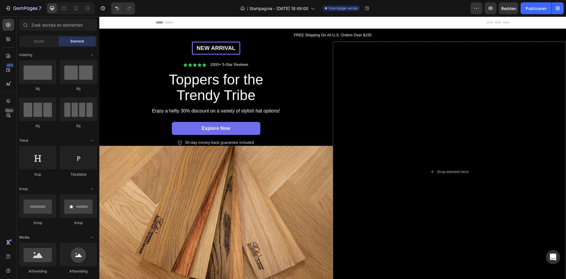
click at [44, 42] on div "Sectie" at bounding box center [38, 41] width 37 height 9
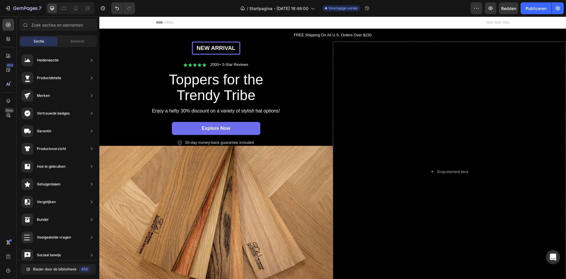
click at [77, 38] on div "Element" at bounding box center [77, 41] width 37 height 9
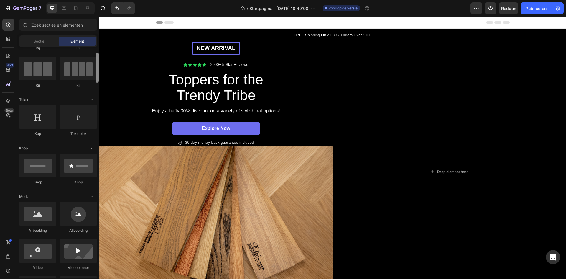
scroll to position [18, 0]
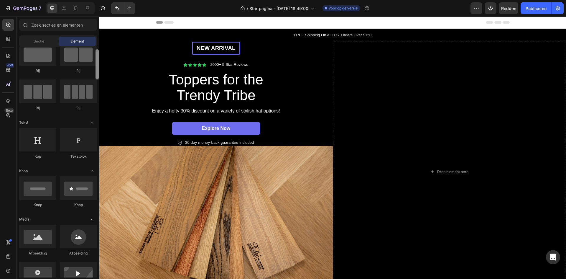
drag, startPoint x: 98, startPoint y: 73, endPoint x: 96, endPoint y: 76, distance: 3.5
click at [96, 76] on div at bounding box center [97, 64] width 3 height 30
click at [76, 63] on div at bounding box center [78, 54] width 37 height 24
click at [78, 68] on div "Rij" at bounding box center [78, 57] width 37 height 31
click at [78, 93] on div at bounding box center [78, 91] width 37 height 24
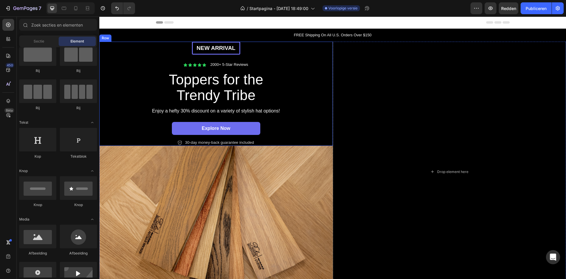
click at [125, 57] on div "New arrival Text Block Row Icon Icon Icon Icon Icon Icon List 2000+ 5-Star Revi…" at bounding box center [216, 94] width 222 height 104
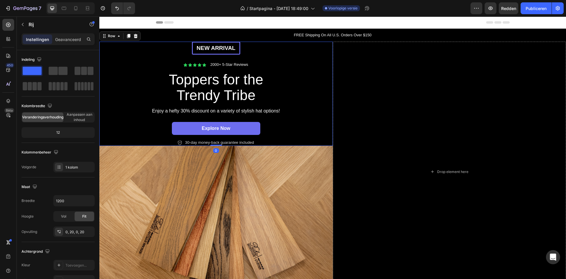
click at [61, 69] on span at bounding box center [62, 71] width 9 height 8
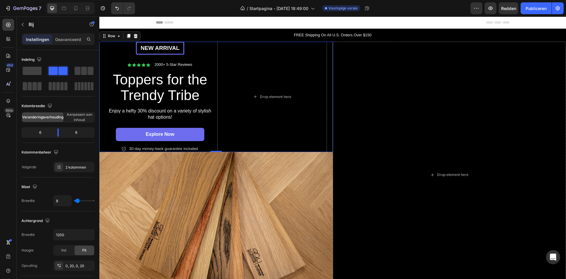
click at [38, 71] on span at bounding box center [32, 71] width 19 height 8
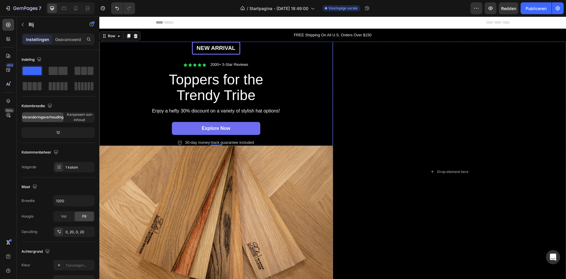
click at [57, 73] on span at bounding box center [53, 71] width 9 height 8
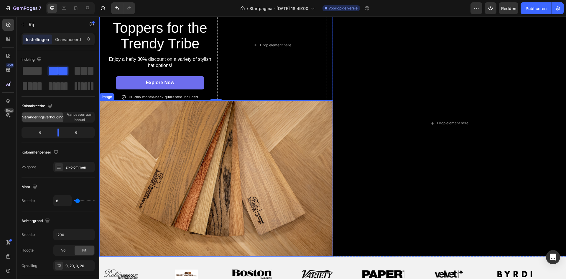
click at [278, 173] on img at bounding box center [215, 178] width 233 height 156
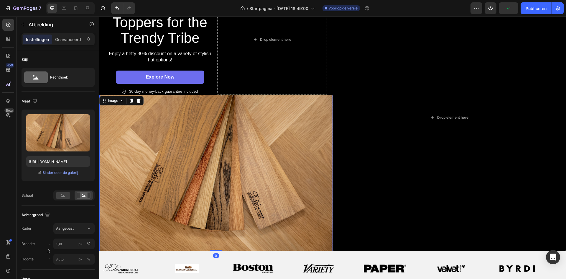
scroll to position [0, 0]
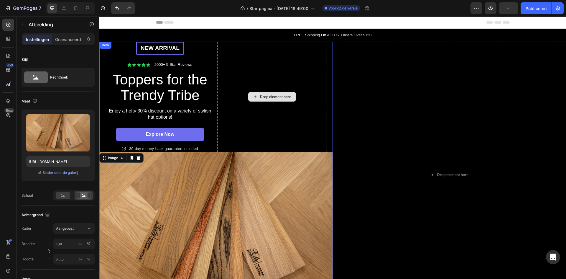
click at [281, 113] on div "Drop element here" at bounding box center [272, 97] width 110 height 111
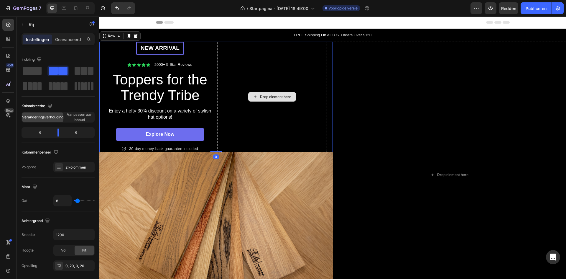
click at [277, 98] on div "Drop element here" at bounding box center [275, 96] width 31 height 5
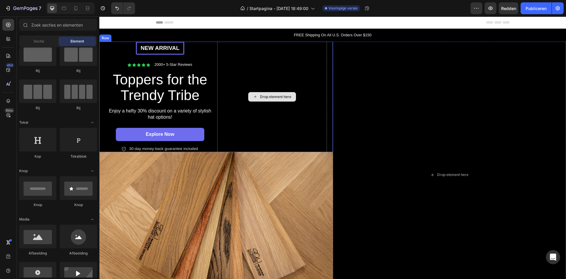
click at [276, 113] on div "Drop element here" at bounding box center [272, 97] width 110 height 111
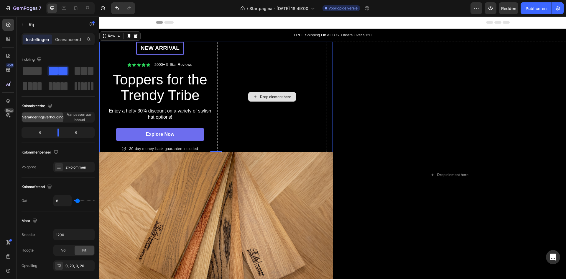
click at [273, 64] on div "Drop element here" at bounding box center [272, 97] width 110 height 111
click at [414, 72] on div "Drop element here" at bounding box center [449, 175] width 233 height 266
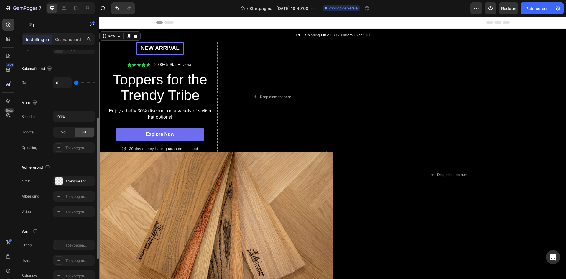
scroll to position [182, 0]
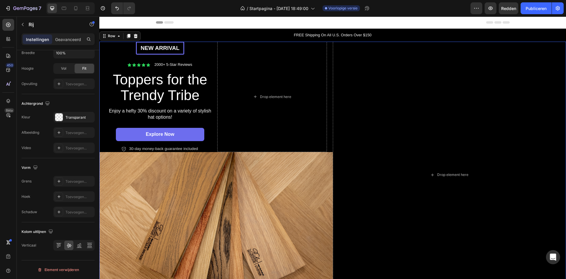
click at [76, 132] on font "Toevoegen..." at bounding box center [75, 132] width 21 height 4
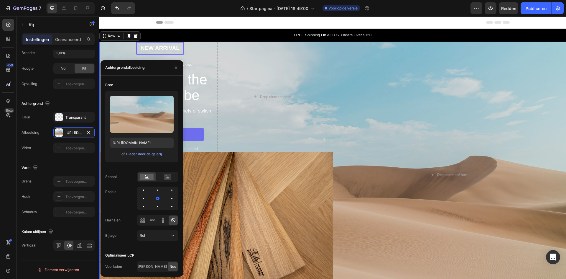
click at [142, 155] on font "Blader door de galerij" at bounding box center [144, 154] width 36 height 4
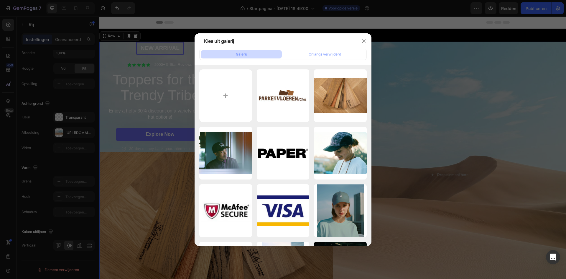
click at [124, 111] on div at bounding box center [283, 139] width 566 height 279
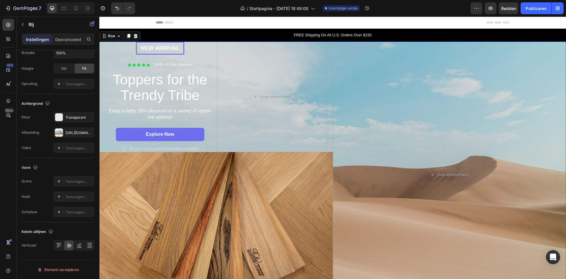
click at [80, 130] on font "https://cdn.shopify.com/s/files/1/2005/9307/files/background_settings.jpg" at bounding box center [84, 132] width 38 height 4
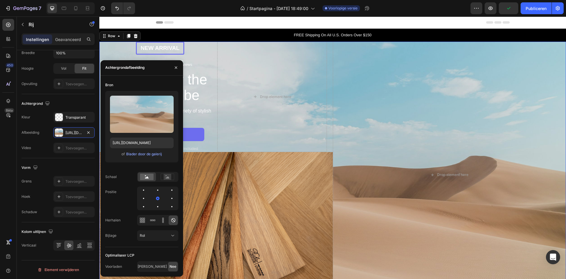
click at [128, 124] on input "file" at bounding box center [142, 124] width 52 height 10
click at [163, 103] on button "button" at bounding box center [167, 101] width 9 height 9
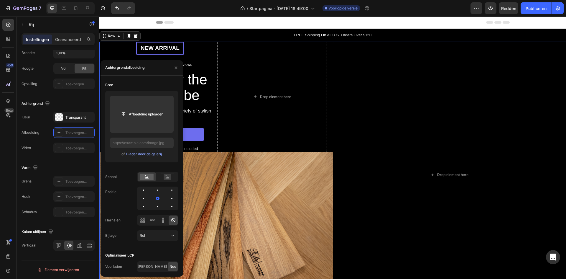
click at [143, 109] on button "Afbeelding uploaden" at bounding box center [142, 114] width 53 height 11
click at [144, 111] on input "file" at bounding box center [142, 114] width 52 height 10
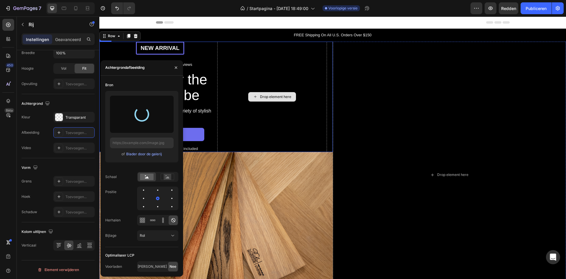
type input "https://cdn.shopify.com/s/files/1/0962/7641/4793/files/gempages_581648115421938…"
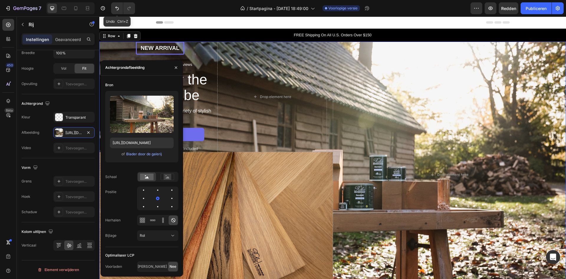
click at [115, 7] on icon "Ongedaan maken/Opnieuw uitvoeren" at bounding box center [117, 8] width 6 height 6
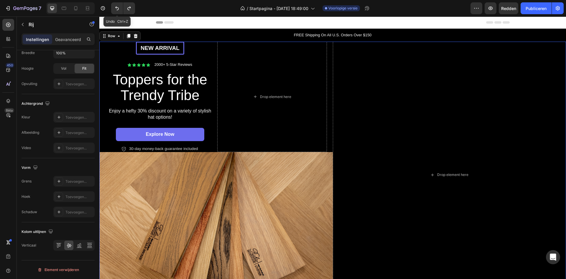
click at [115, 7] on icon "Ongedaan maken/Opnieuw uitvoeren" at bounding box center [117, 8] width 6 height 6
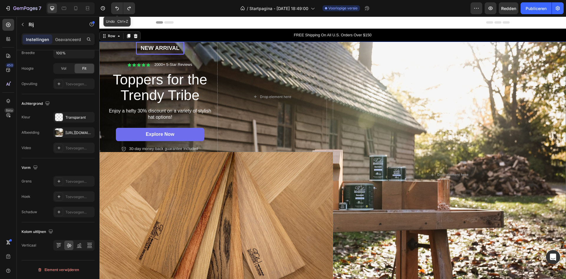
click at [115, 7] on icon "Ongedaan maken/Opnieuw uitvoeren" at bounding box center [117, 8] width 6 height 6
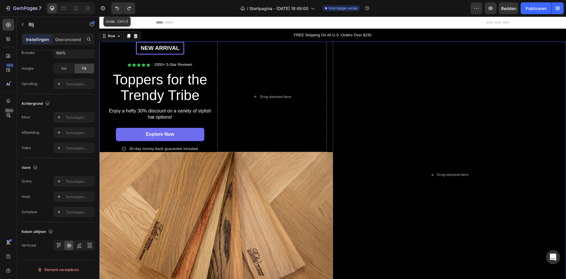
click at [115, 7] on icon "Ongedaan maken/Opnieuw uitvoeren" at bounding box center [117, 8] width 6 height 6
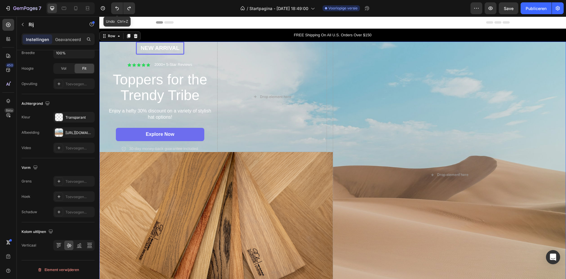
click at [115, 7] on icon "Ongedaan maken/Opnieuw uitvoeren" at bounding box center [117, 8] width 6 height 6
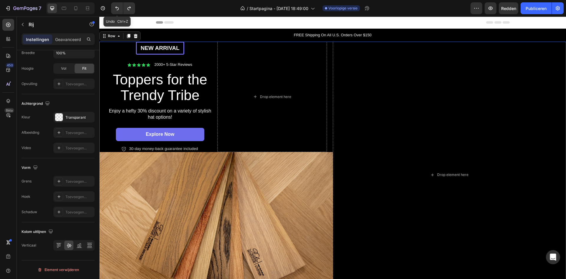
click at [115, 7] on icon "Ongedaan maken/Opnieuw uitvoeren" at bounding box center [117, 8] width 6 height 6
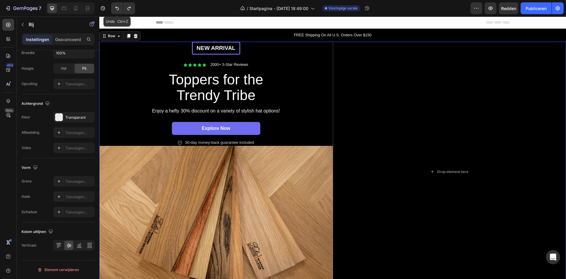
click at [115, 7] on icon "Ongedaan maken/Opnieuw uitvoeren" at bounding box center [117, 8] width 6 height 6
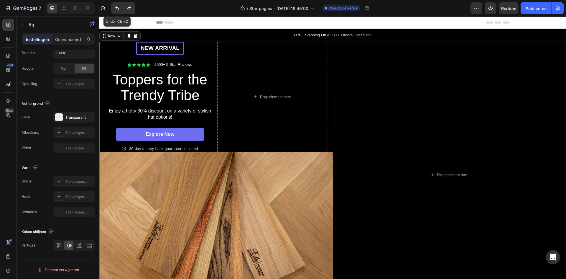
click at [115, 7] on icon "Ongedaan maken/Opnieuw uitvoeren" at bounding box center [117, 8] width 6 height 6
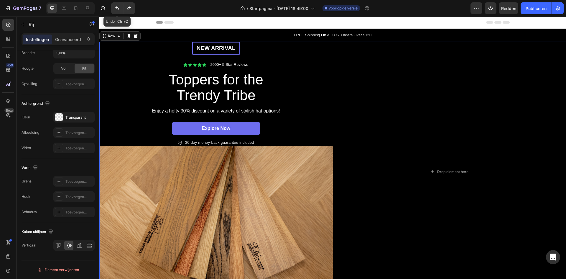
click at [115, 7] on icon "Ongedaan maken/Opnieuw uitvoeren" at bounding box center [117, 8] width 6 height 6
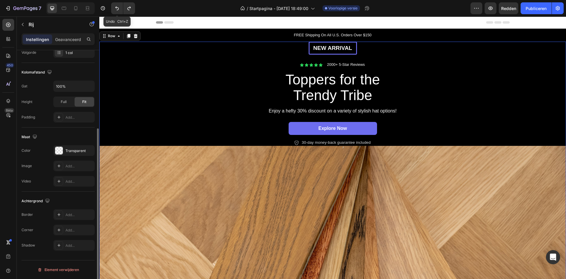
scroll to position [114, 0]
click at [115, 7] on icon "Ongedaan maken/Opnieuw uitvoeren" at bounding box center [117, 8] width 6 height 6
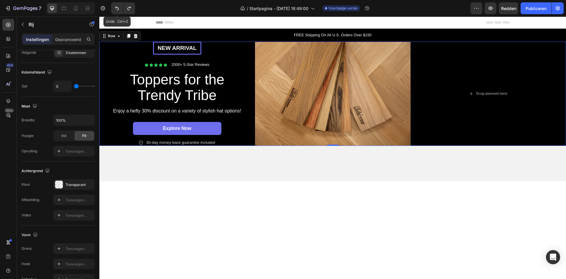
click at [115, 7] on icon "Ongedaan maken/Opnieuw uitvoeren" at bounding box center [117, 8] width 6 height 6
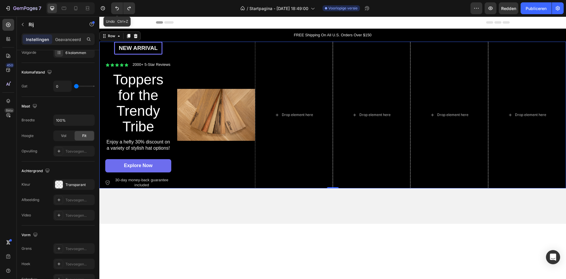
click at [115, 7] on icon "Ongedaan maken/Opnieuw uitvoeren" at bounding box center [117, 8] width 6 height 6
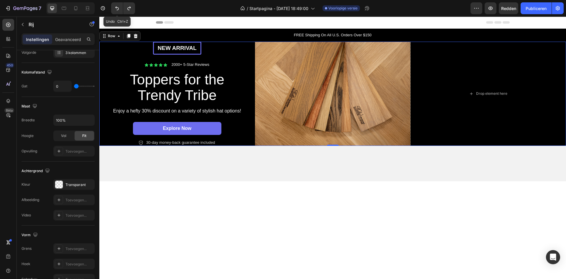
click at [115, 7] on icon "Ongedaan maken/Opnieuw uitvoeren" at bounding box center [117, 8] width 6 height 6
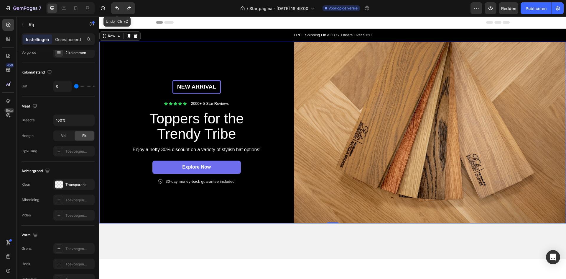
click at [115, 7] on icon "Ongedaan maken/Opnieuw uitvoeren" at bounding box center [117, 8] width 6 height 6
click at [116, 9] on icon "Ongedaan maken/Opnieuw uitvoeren" at bounding box center [117, 8] width 6 height 6
click at [115, 9] on icon "Ongedaan maken/Opnieuw uitvoeren" at bounding box center [117, 8] width 6 height 6
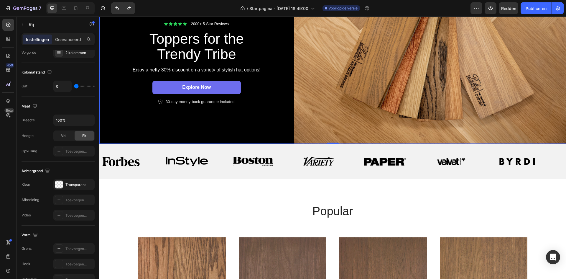
scroll to position [118, 0]
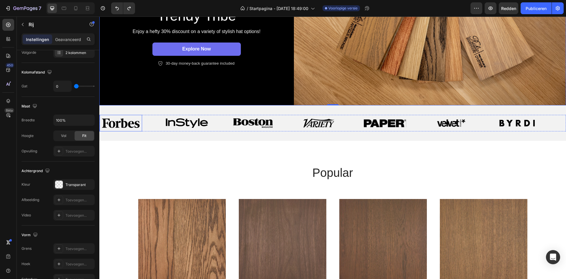
click at [120, 121] on img at bounding box center [121, 122] width 38 height 9
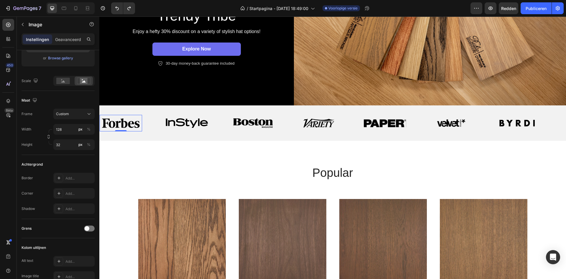
scroll to position [0, 0]
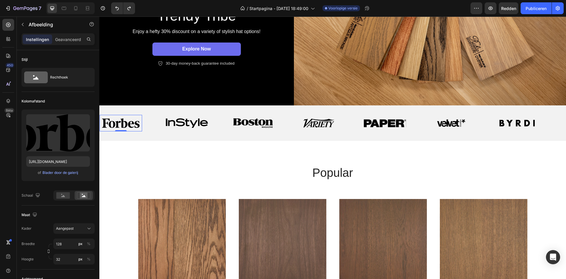
click at [114, 123] on img at bounding box center [121, 122] width 38 height 9
click at [166, 121] on img at bounding box center [187, 122] width 42 height 9
click at [130, 120] on img at bounding box center [121, 122] width 38 height 9
click at [86, 196] on rect at bounding box center [84, 195] width 8 height 6
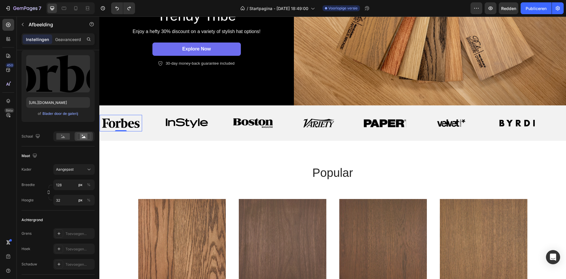
click at [85, 170] on div "Aangepast" at bounding box center [70, 169] width 29 height 5
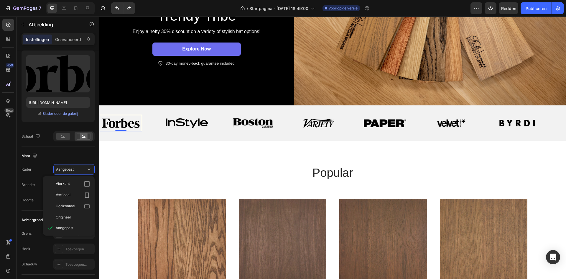
click at [85, 170] on div "Aangepast" at bounding box center [70, 169] width 29 height 5
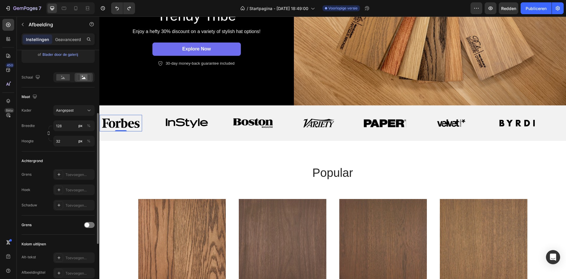
scroll to position [29, 0]
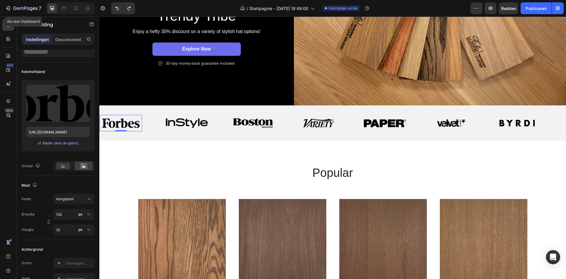
click at [33, 9] on icon "button" at bounding box center [34, 8] width 3 height 3
